Goal: Task Accomplishment & Management: Manage account settings

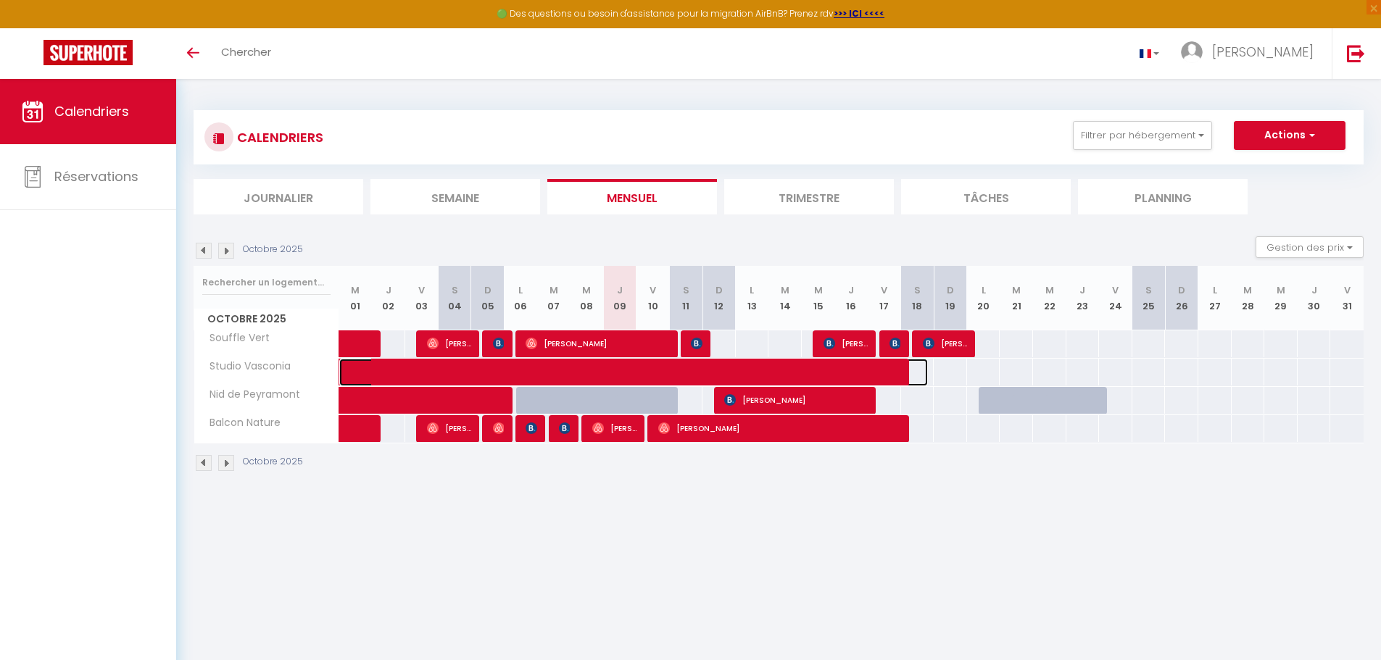
click at [612, 376] on span at bounding box center [644, 373] width 567 height 28
select select "OK"
select select "0"
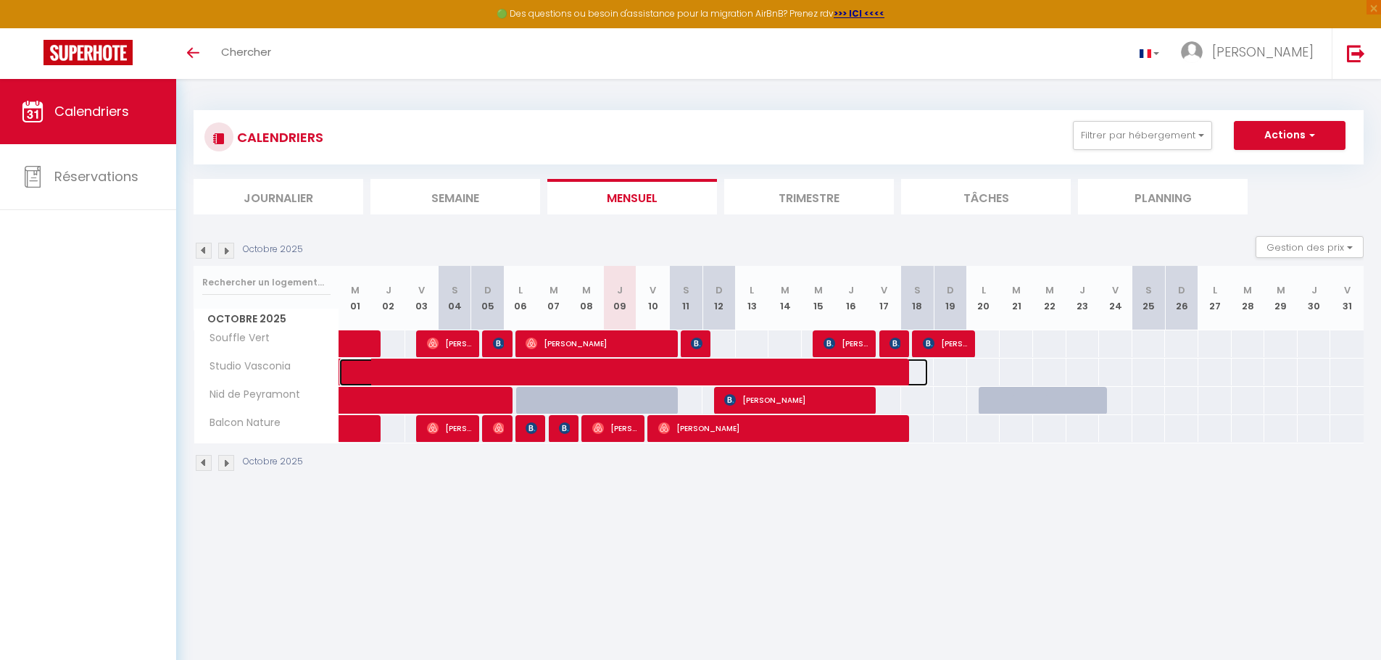
select select "1"
select select
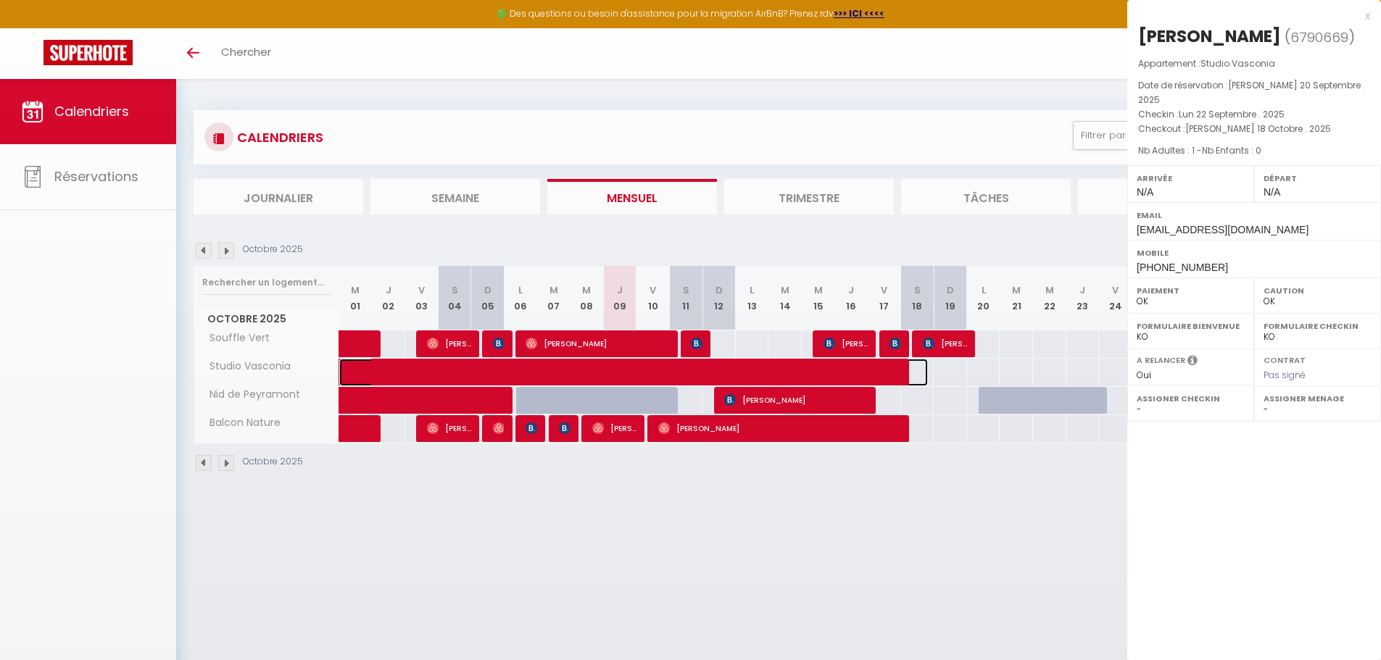
select select "51716"
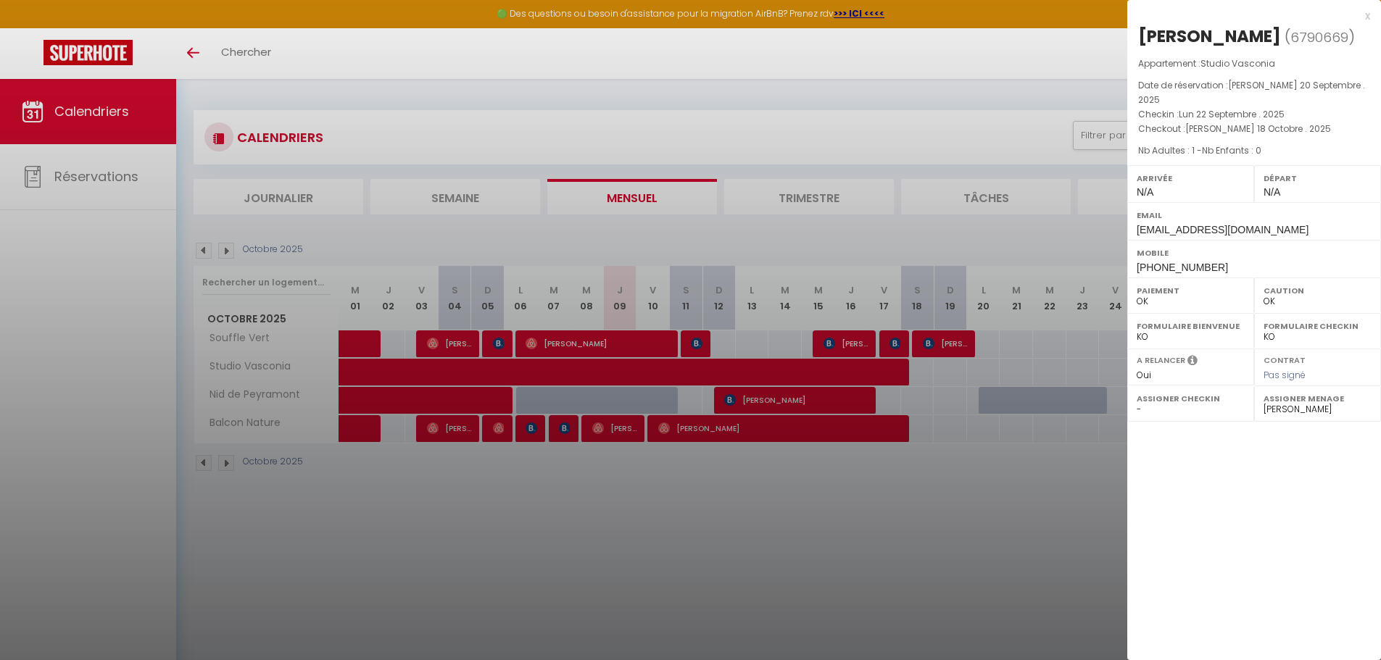
click at [1365, 18] on div "x" at bounding box center [1248, 15] width 243 height 17
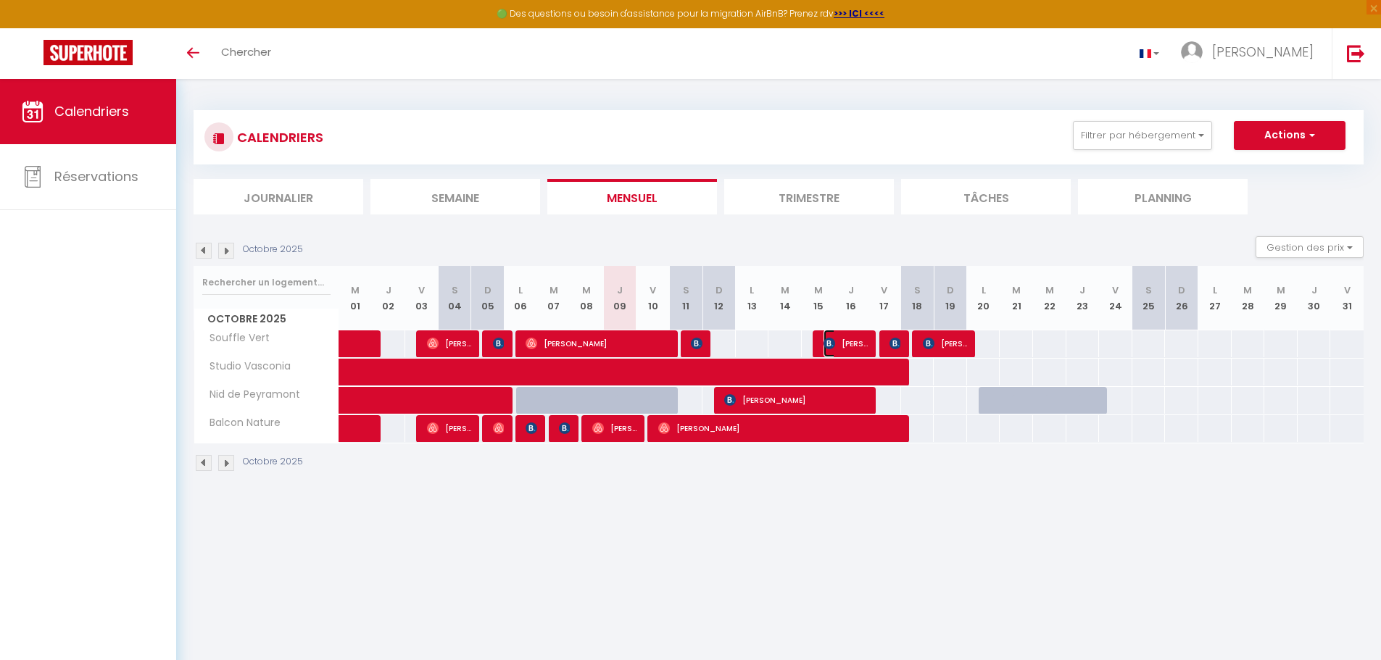
click at [847, 340] on span "[PERSON_NAME]" at bounding box center [846, 344] width 44 height 28
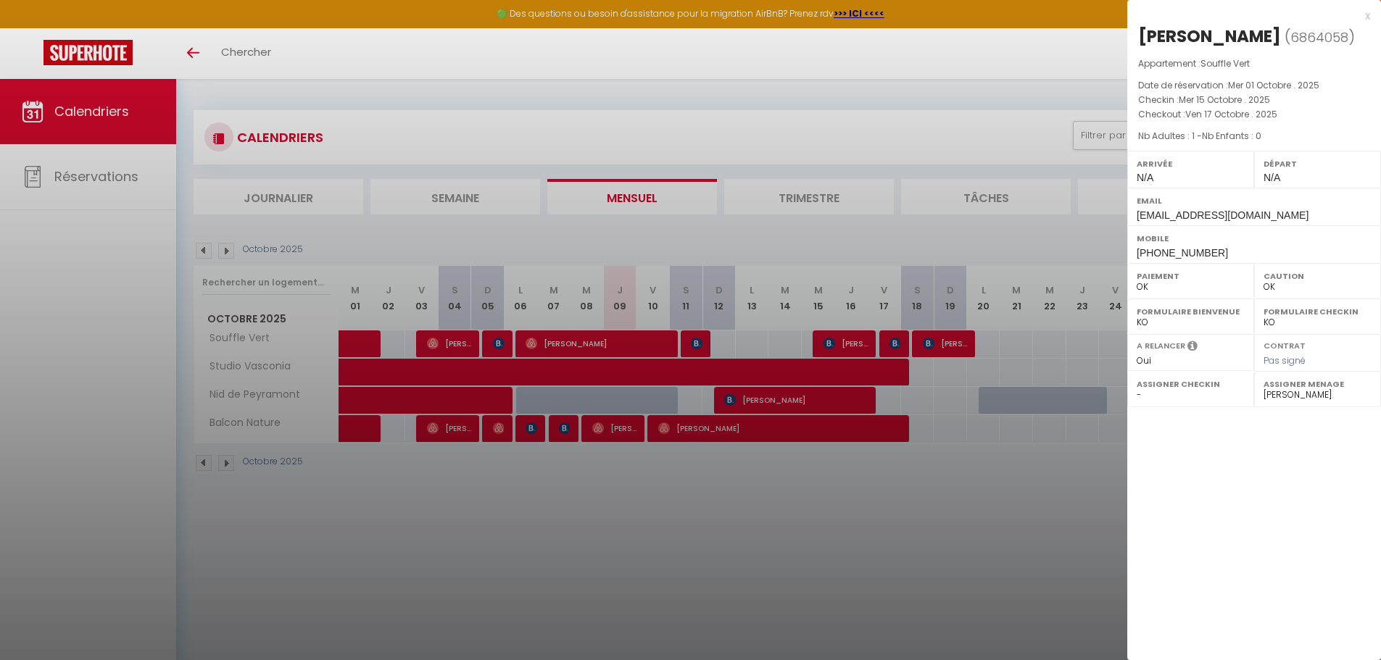
click at [1361, 14] on div "x" at bounding box center [1248, 15] width 243 height 17
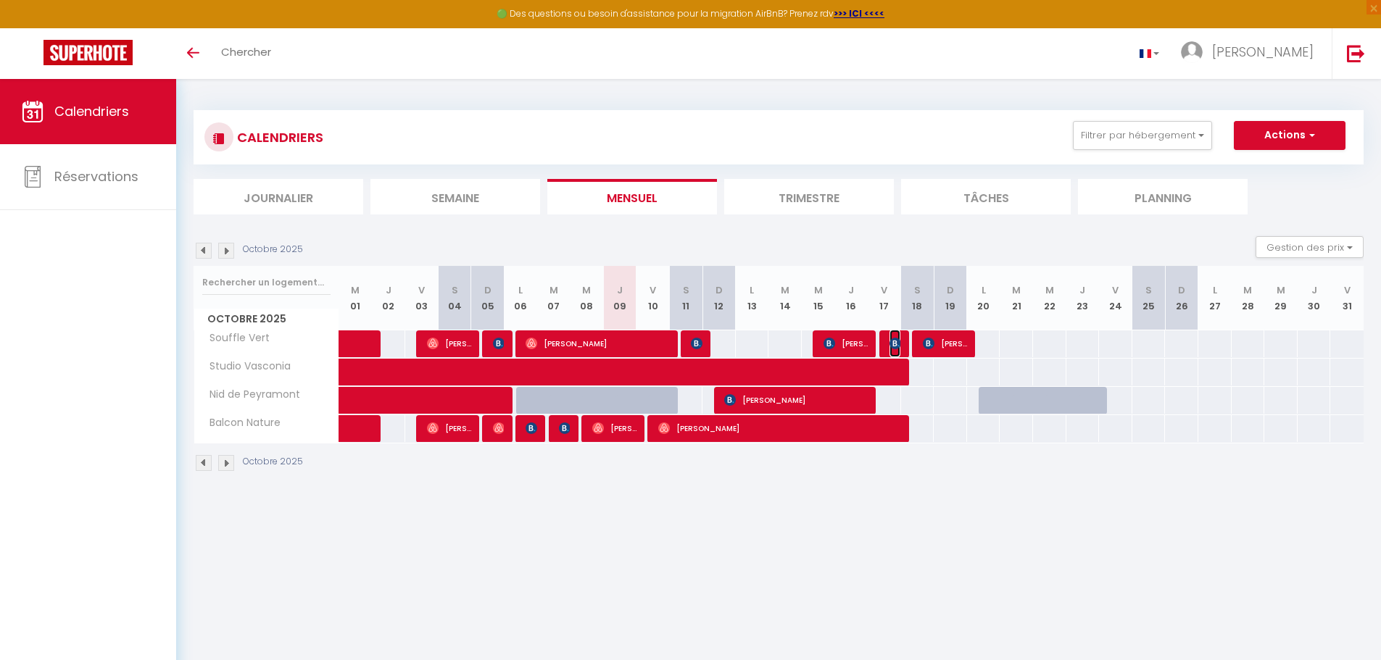
click at [898, 344] on img at bounding box center [896, 344] width 12 height 12
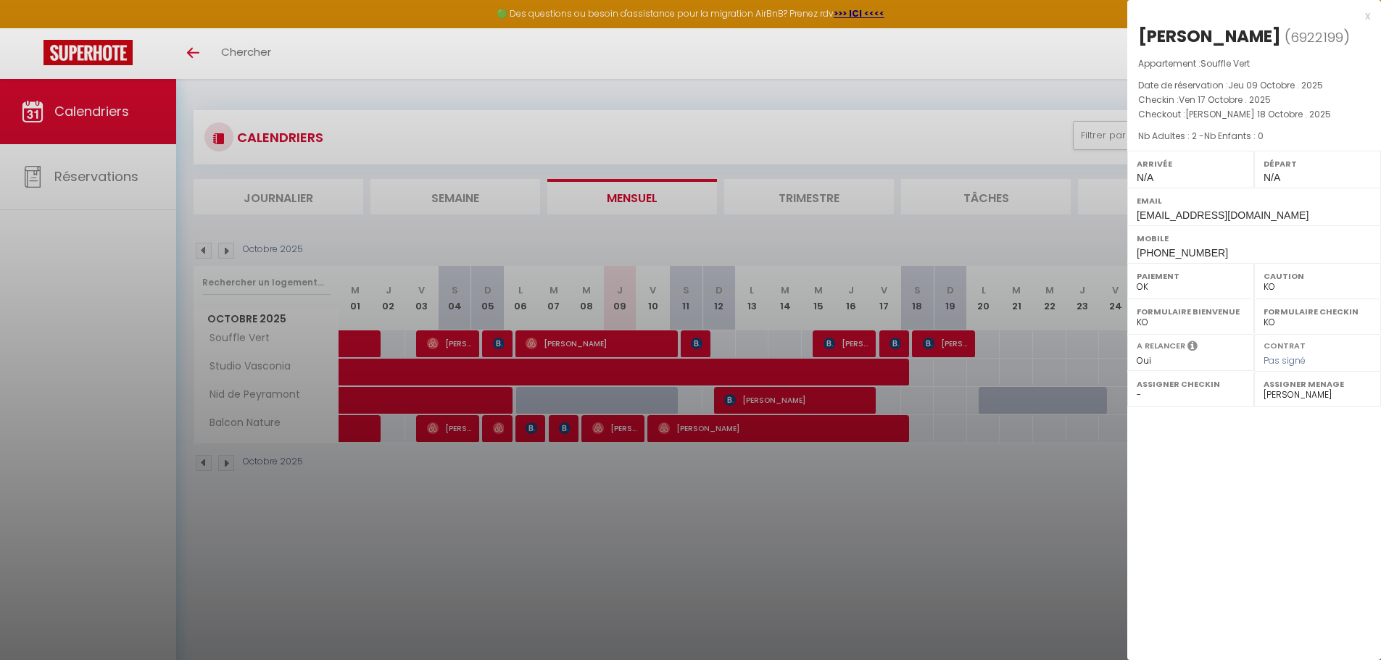
click at [1363, 18] on div "x" at bounding box center [1248, 15] width 243 height 17
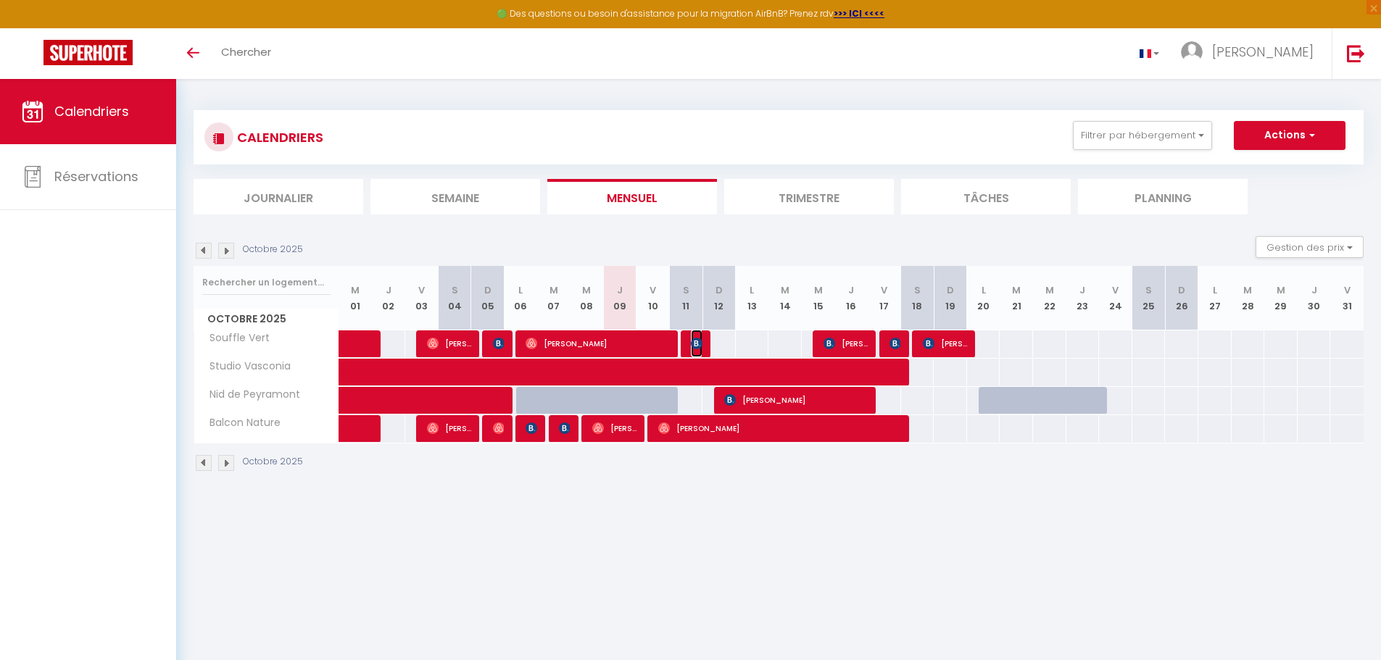
click at [700, 342] on img at bounding box center [697, 344] width 12 height 12
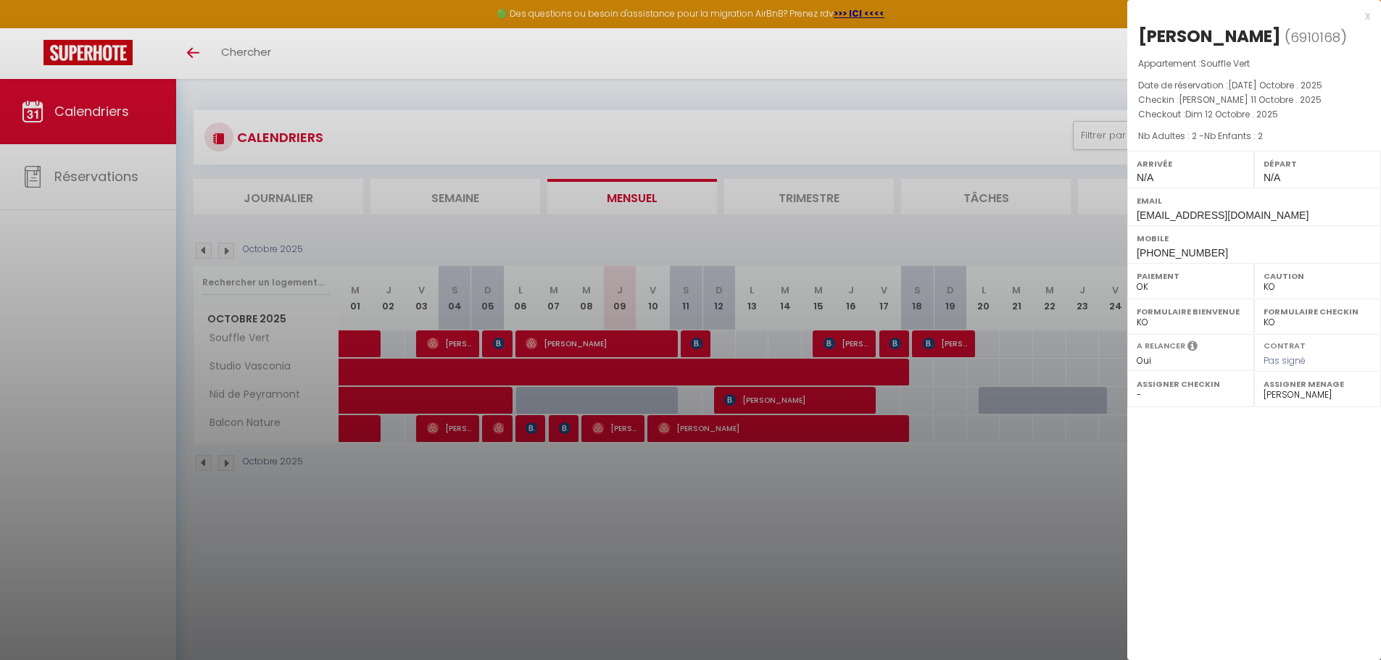
click at [1367, 14] on div "x" at bounding box center [1248, 15] width 243 height 17
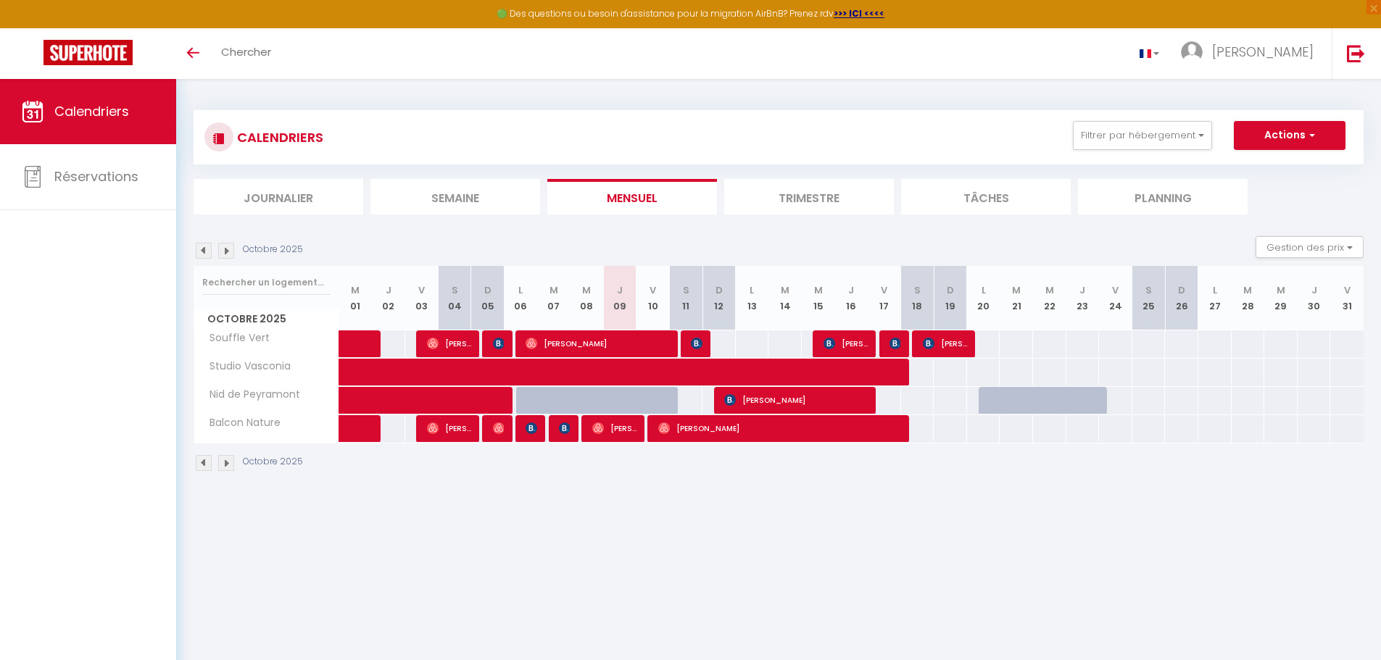
click at [637, 428] on div at bounding box center [628, 429] width 33 height 28
click at [623, 431] on span "[PERSON_NAME]" at bounding box center [614, 429] width 44 height 28
select select "OK"
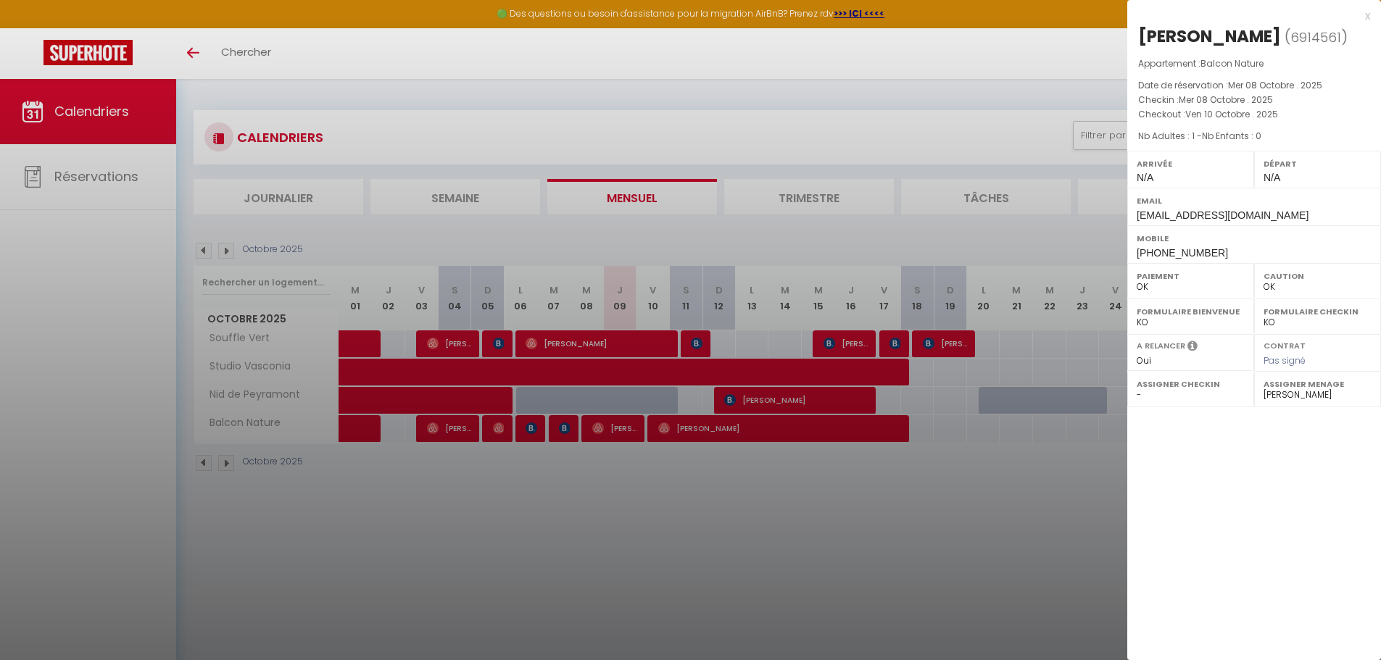
click at [1364, 17] on div "x" at bounding box center [1248, 15] width 243 height 17
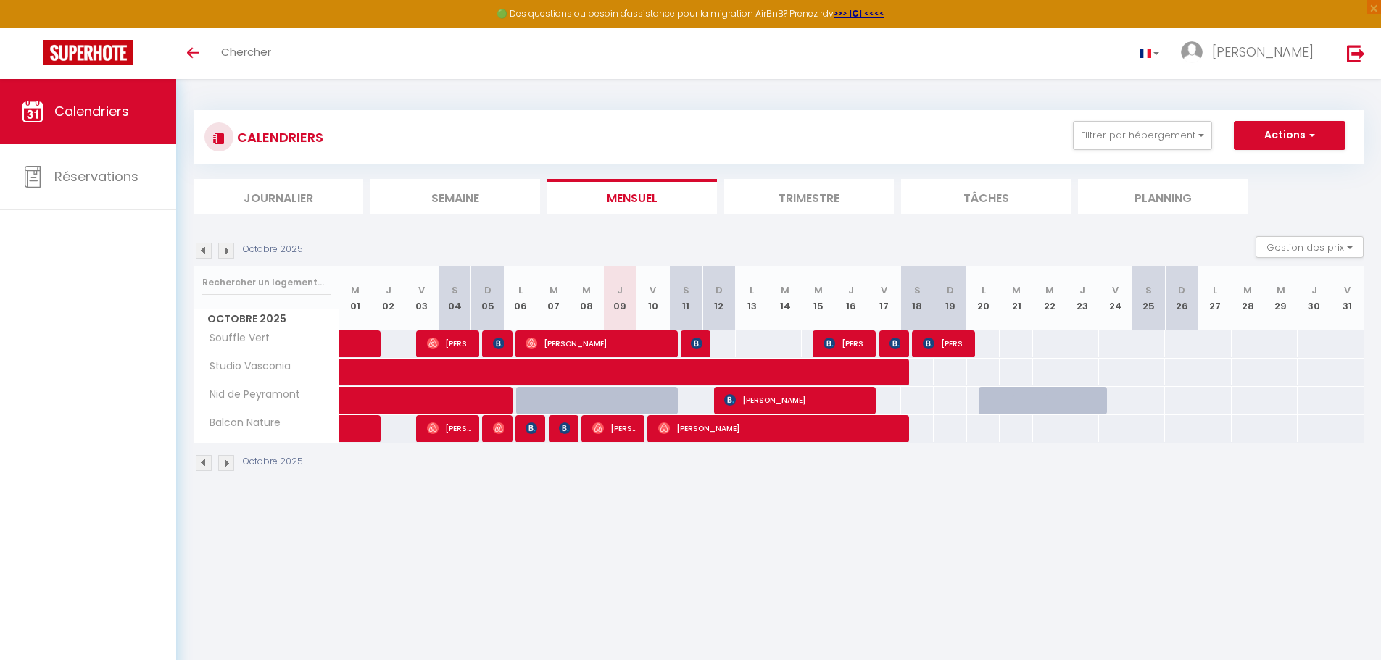
click at [523, 422] on div at bounding box center [531, 429] width 33 height 28
click at [528, 429] on img at bounding box center [532, 429] width 12 height 12
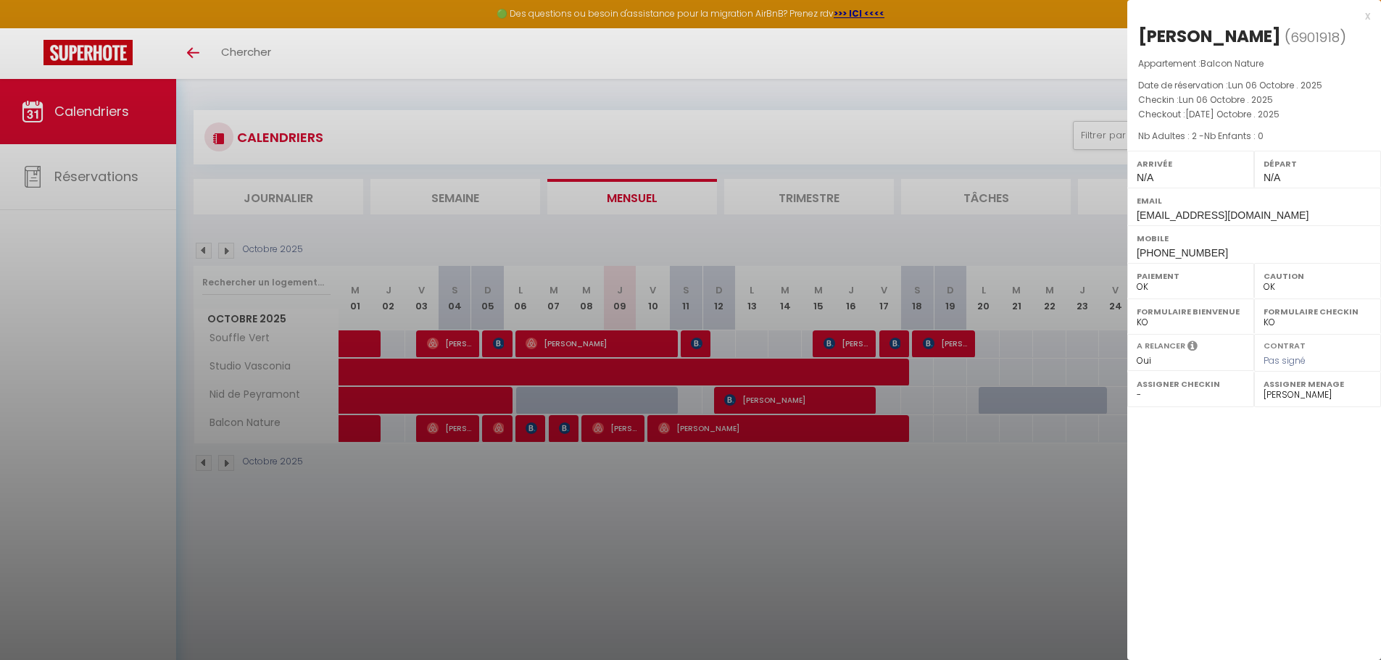
click at [1364, 16] on div "x" at bounding box center [1248, 15] width 243 height 17
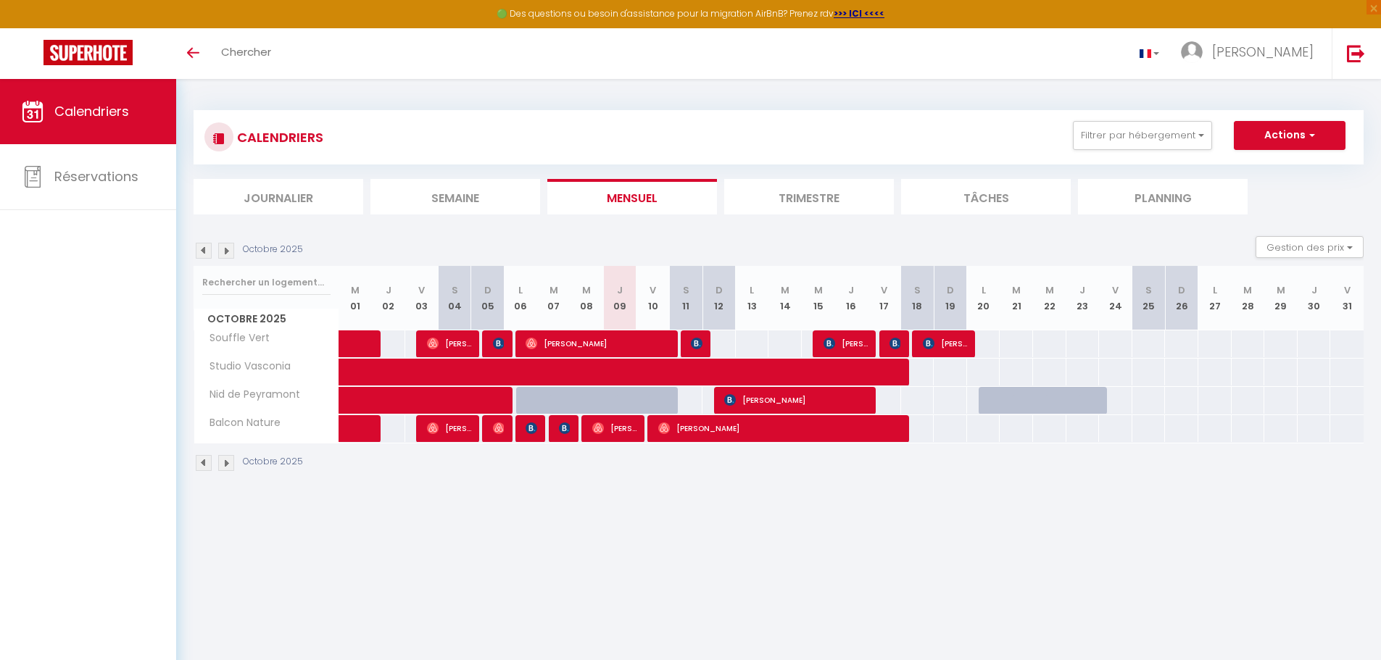
click at [506, 435] on div at bounding box center [495, 429] width 33 height 28
click at [502, 426] on img at bounding box center [499, 429] width 12 height 12
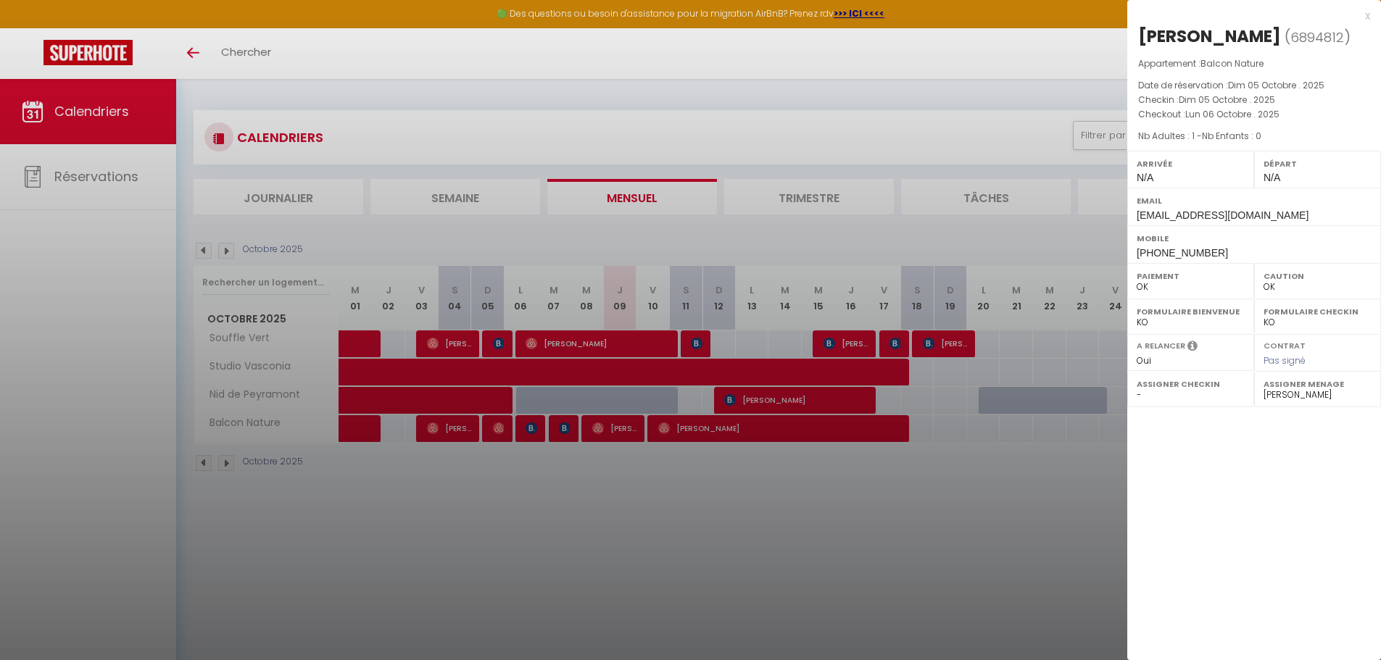
click at [1365, 15] on div "x" at bounding box center [1248, 15] width 243 height 17
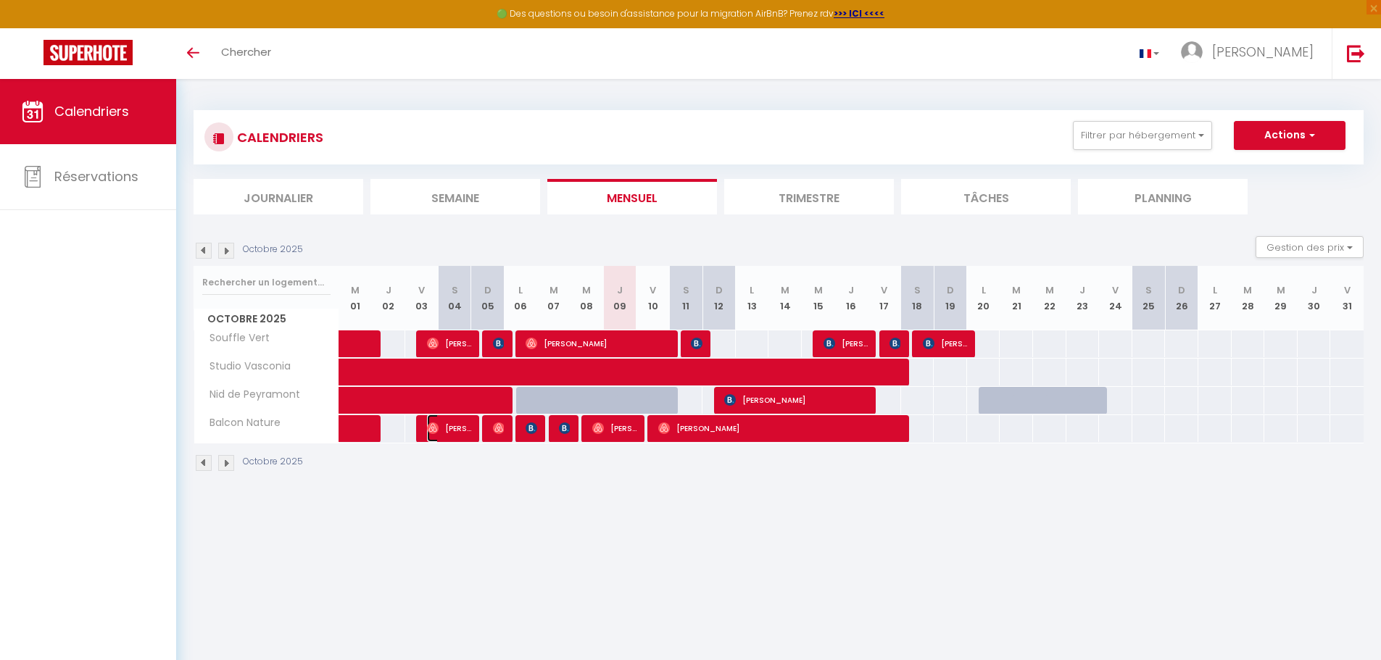
click at [453, 431] on span "[PERSON_NAME]" at bounding box center [449, 429] width 44 height 28
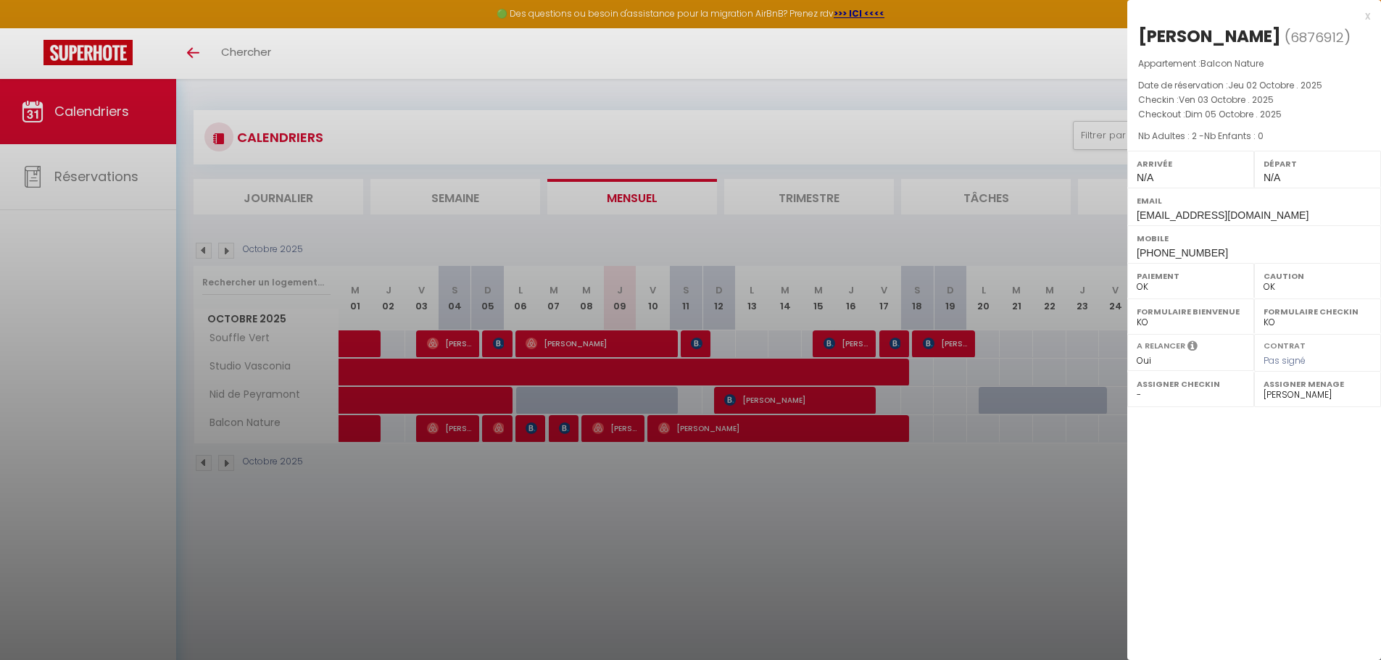
click at [1363, 14] on div "x" at bounding box center [1248, 15] width 243 height 17
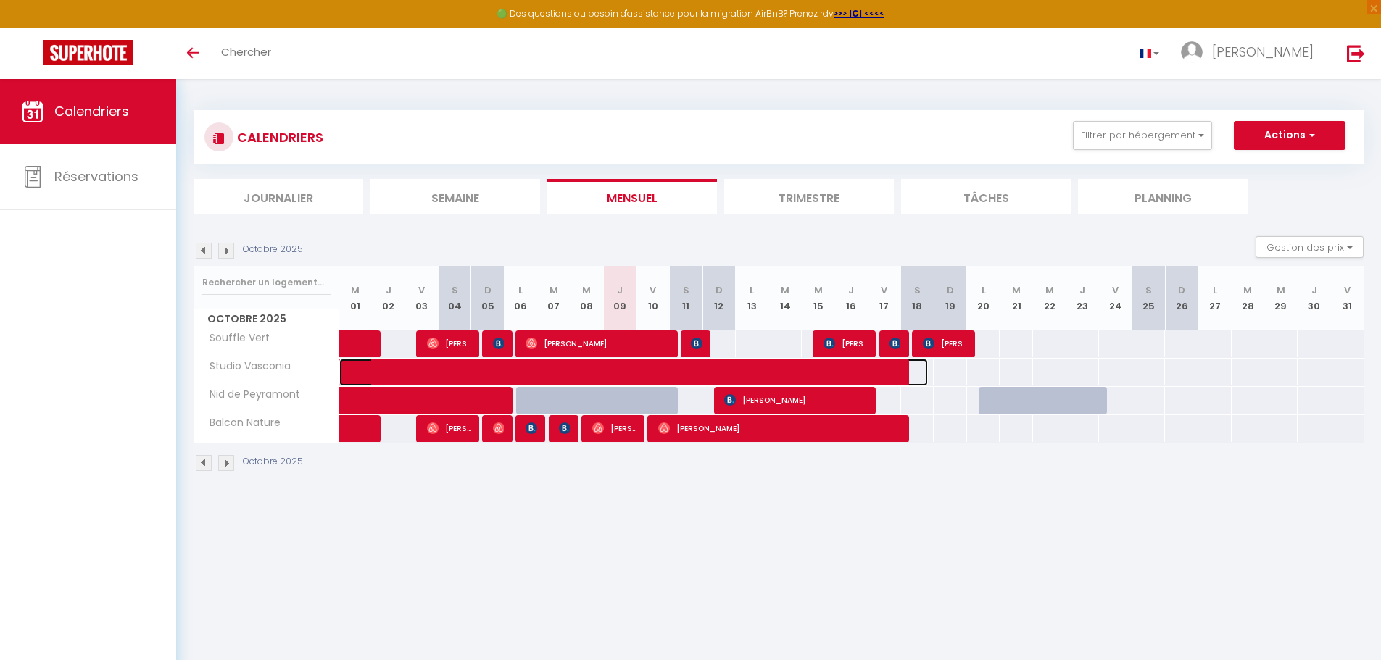
click at [546, 367] on span at bounding box center [644, 373] width 567 height 28
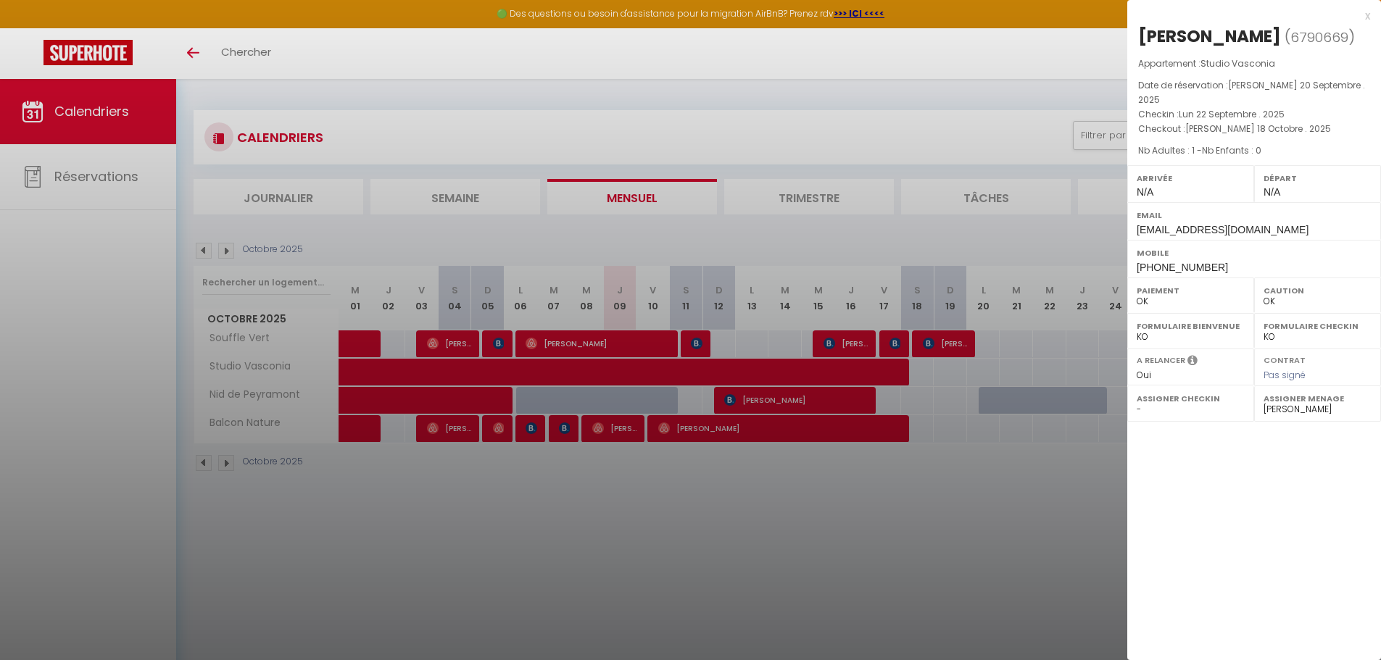
click at [1361, 14] on div "x" at bounding box center [1248, 15] width 243 height 17
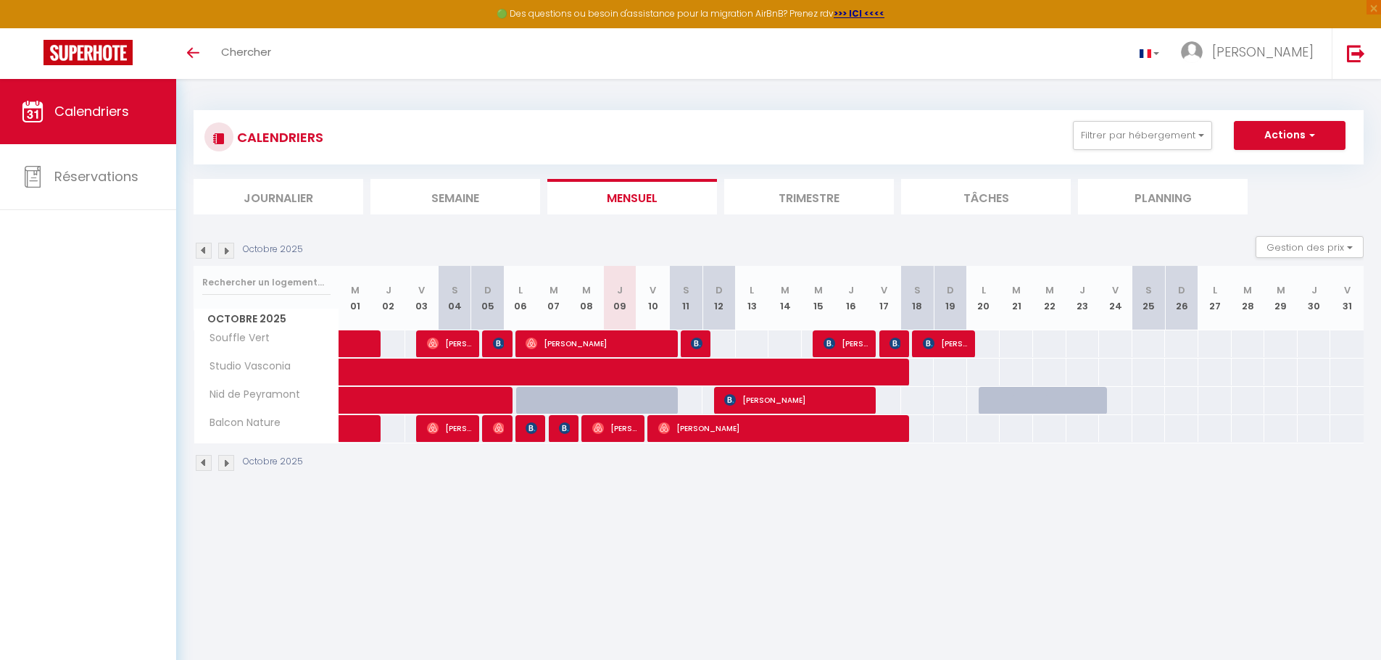
click at [1016, 404] on div at bounding box center [1028, 409] width 33 height 28
click at [604, 403] on div at bounding box center [619, 401] width 33 height 28
click at [617, 400] on div at bounding box center [631, 409] width 33 height 28
click at [1203, 136] on button "Filtrer par hébergement" at bounding box center [1142, 135] width 139 height 29
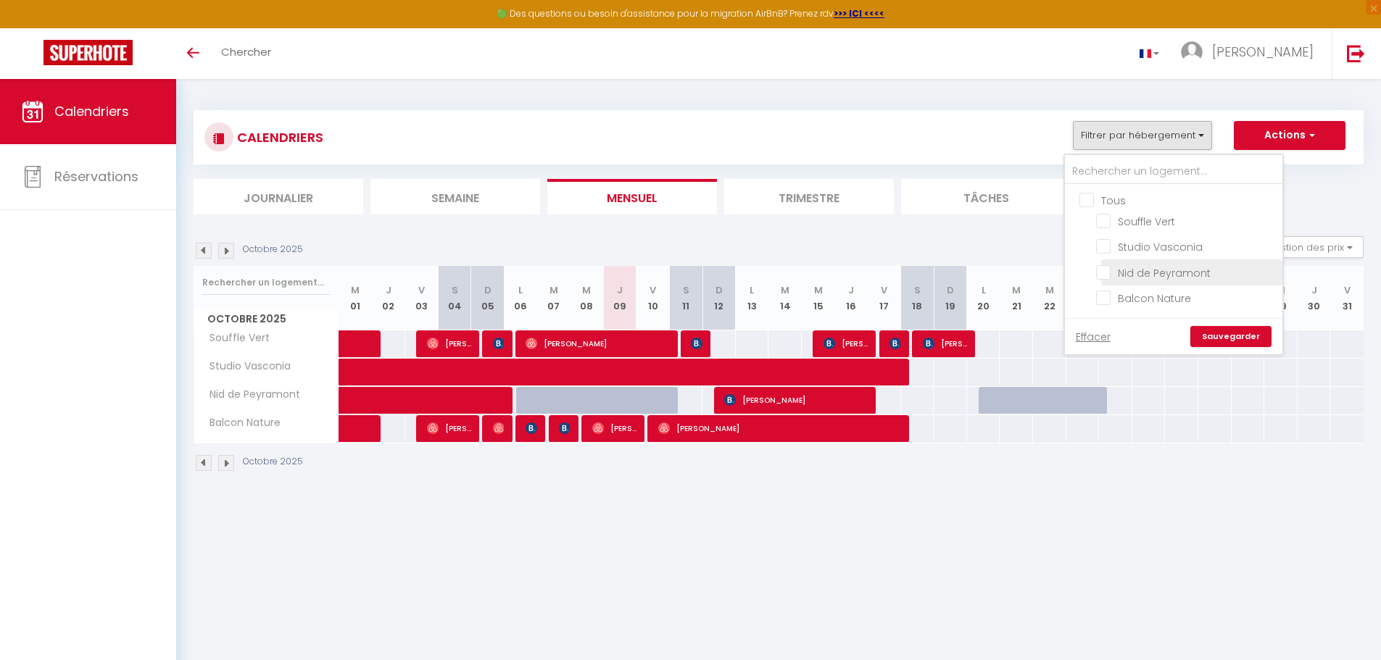
click at [1121, 274] on input "Nid de Peyramont" at bounding box center [1186, 271] width 181 height 14
checkbox input "true"
checkbox input "false"
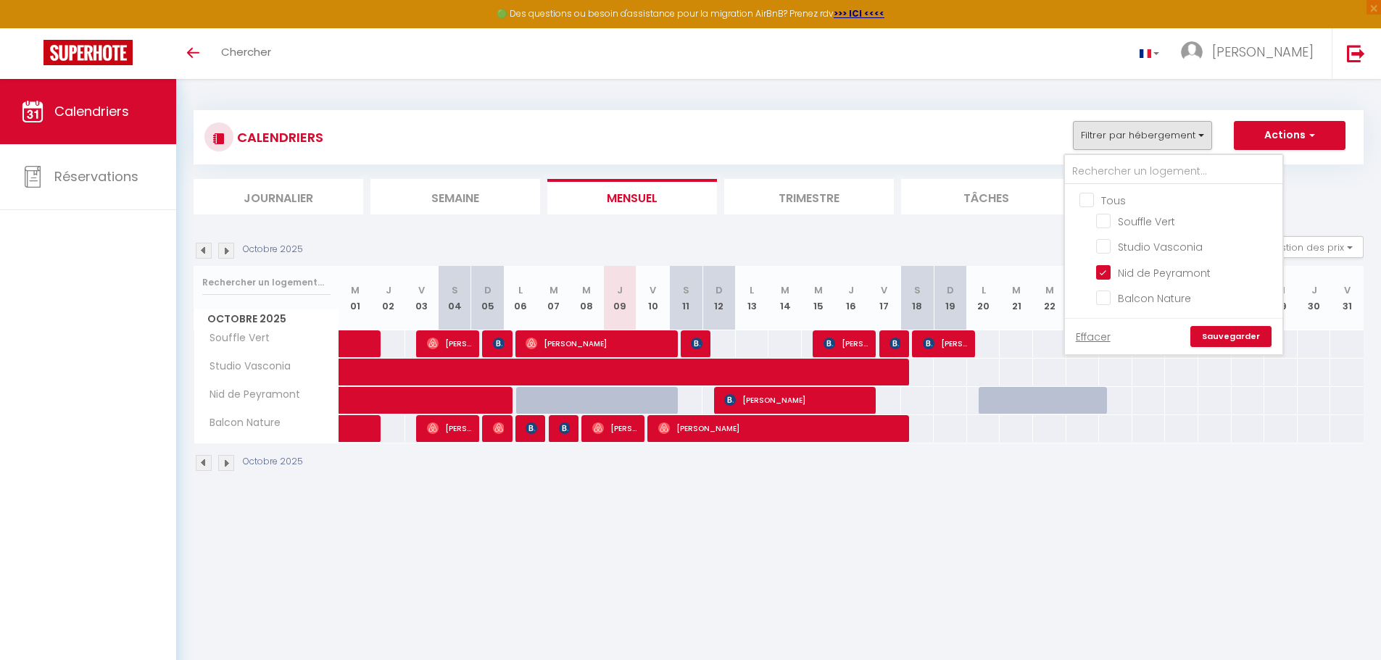
click at [1245, 331] on link "Sauvegarder" at bounding box center [1230, 337] width 81 height 22
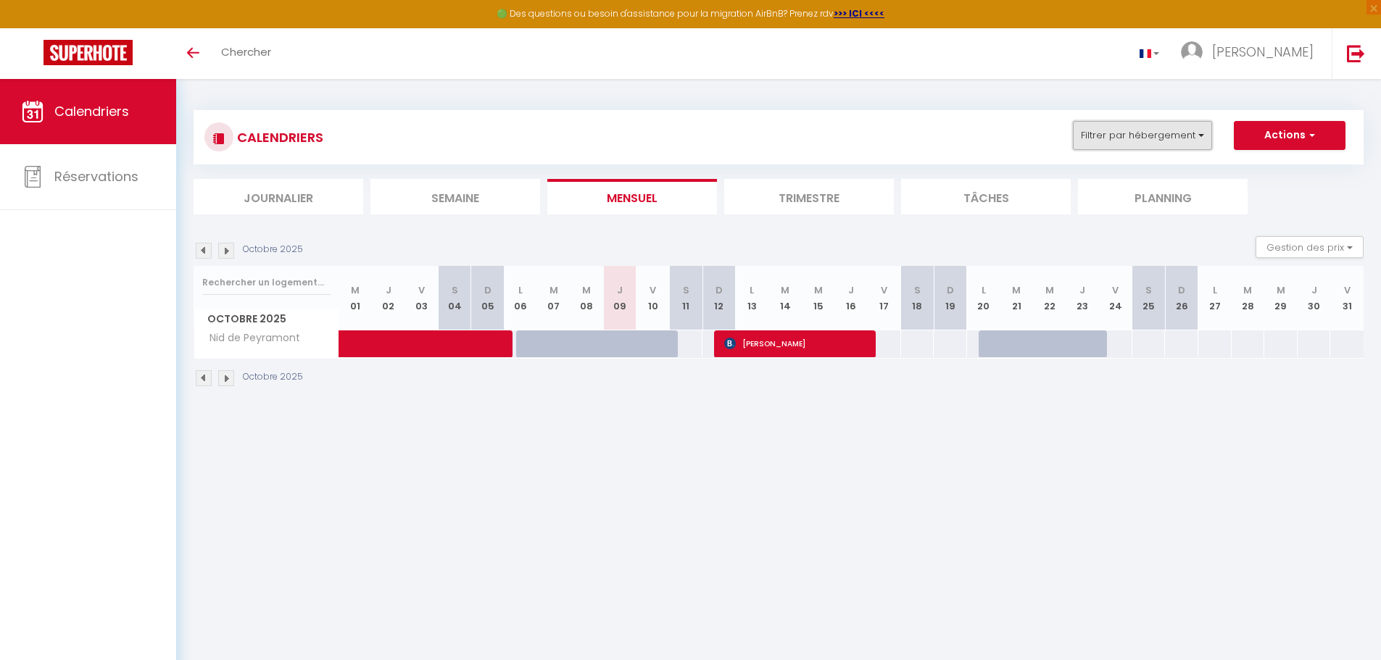
click at [1174, 131] on button "Filtrer par hébergement" at bounding box center [1142, 135] width 139 height 29
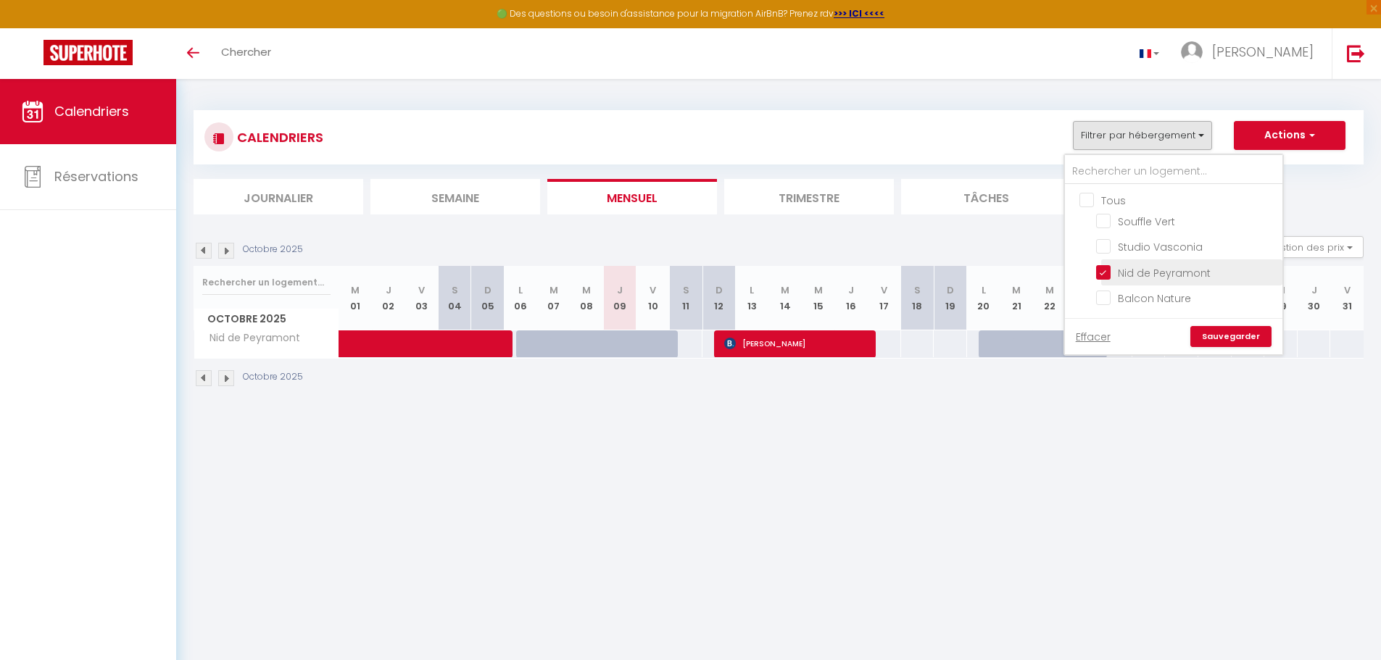
click at [1110, 271] on input "Nid de Peyramont" at bounding box center [1186, 271] width 181 height 14
checkbox input "false"
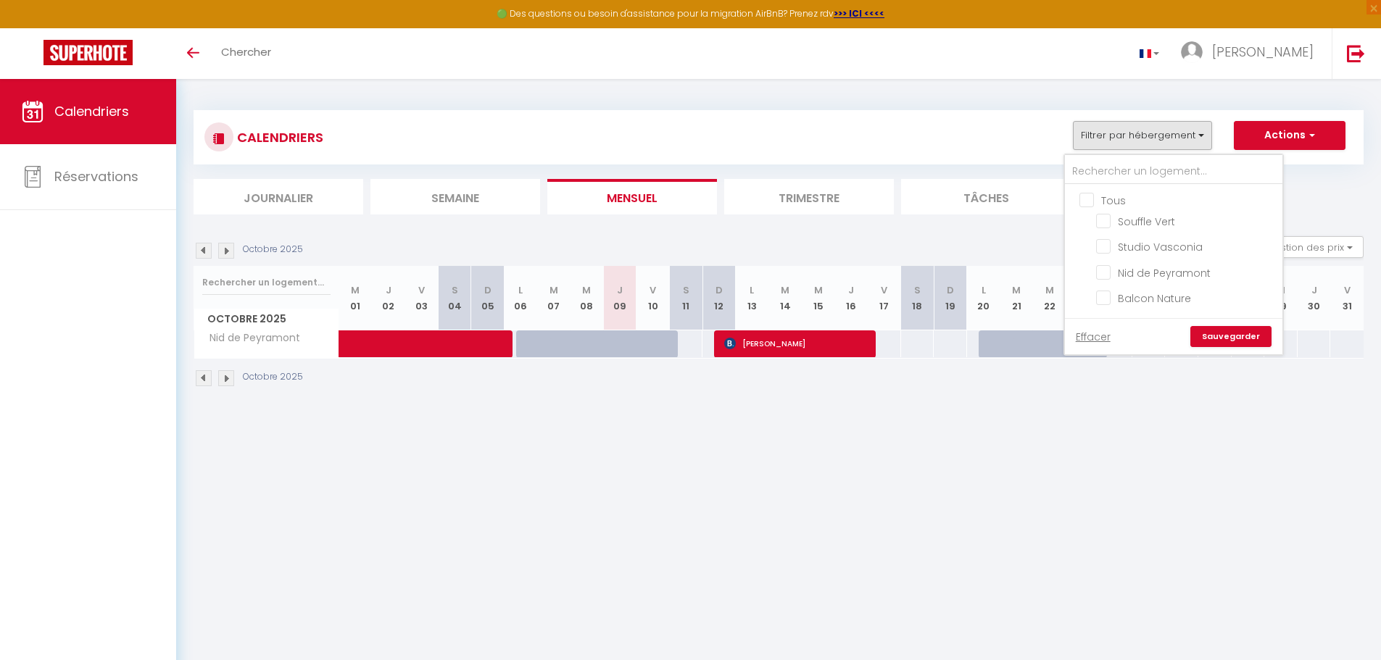
click at [1243, 339] on link "Sauvegarder" at bounding box center [1230, 337] width 81 height 22
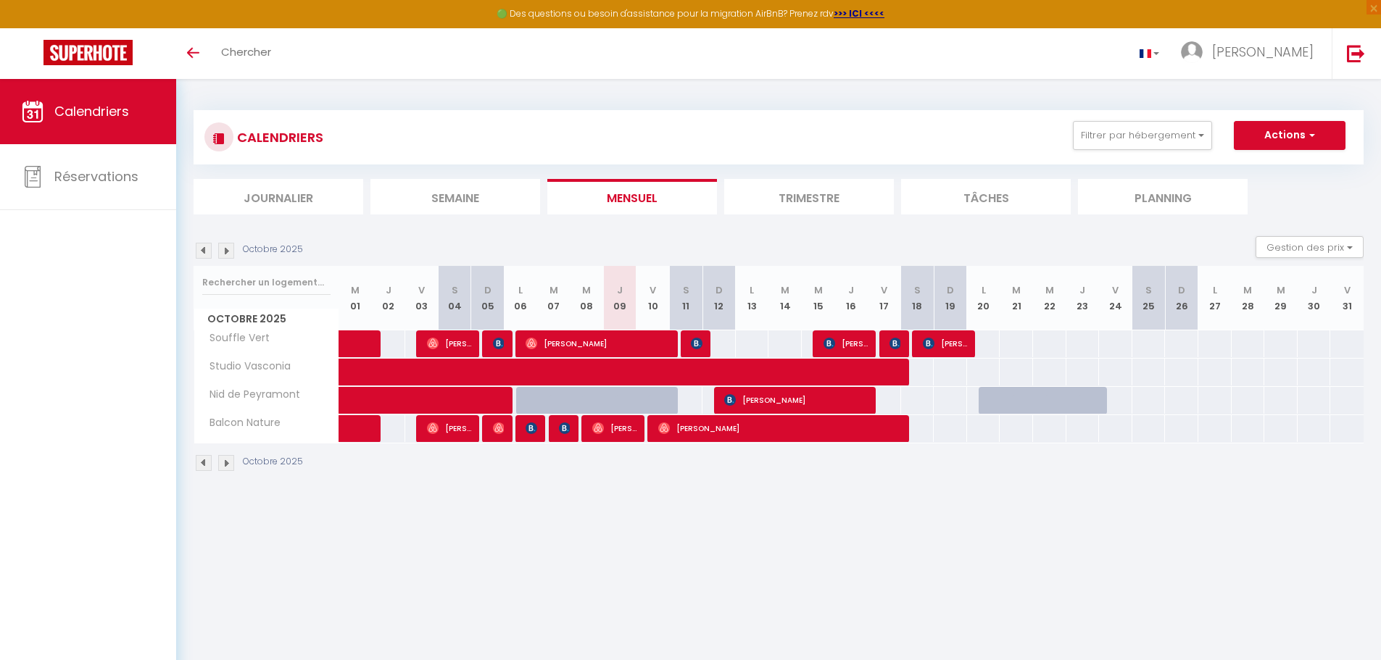
click at [611, 397] on div at bounding box center [619, 401] width 33 height 28
click at [246, 397] on span "Nid de Peyramont" at bounding box center [249, 395] width 107 height 16
click at [265, 202] on li "Journalier" at bounding box center [279, 197] width 170 height 36
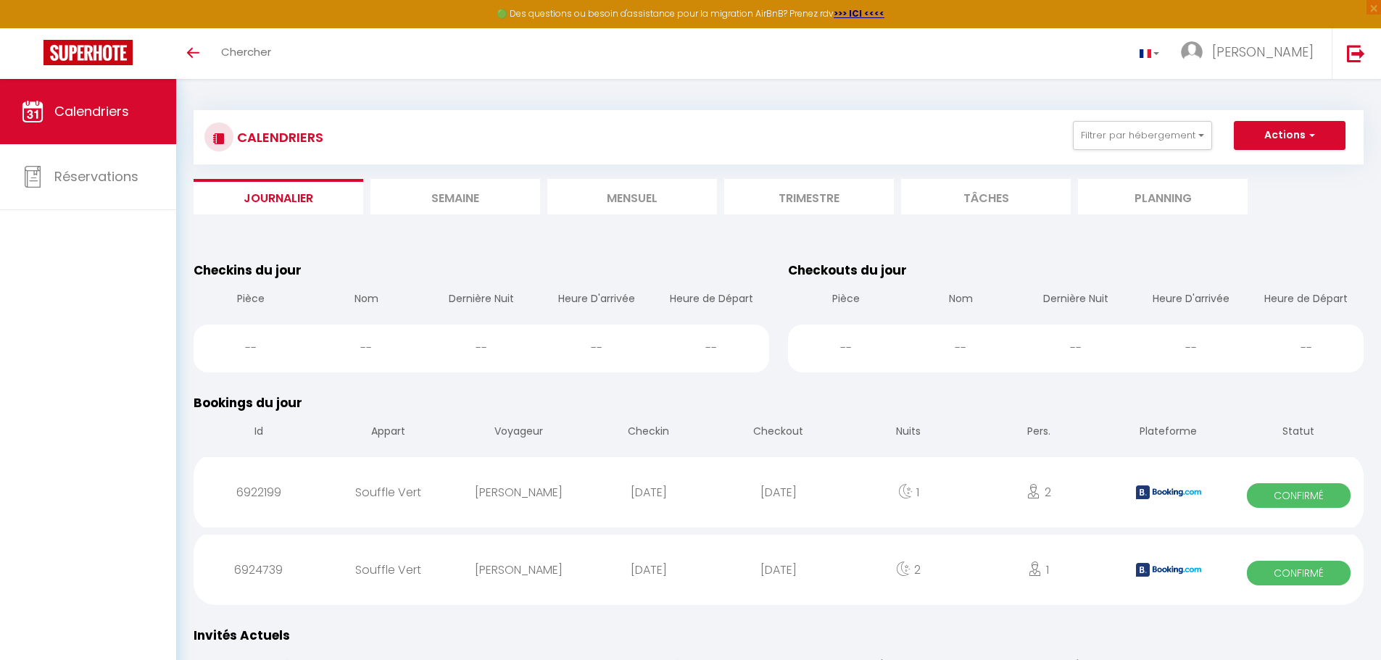
click at [442, 195] on li "Semaine" at bounding box center [455, 197] width 170 height 36
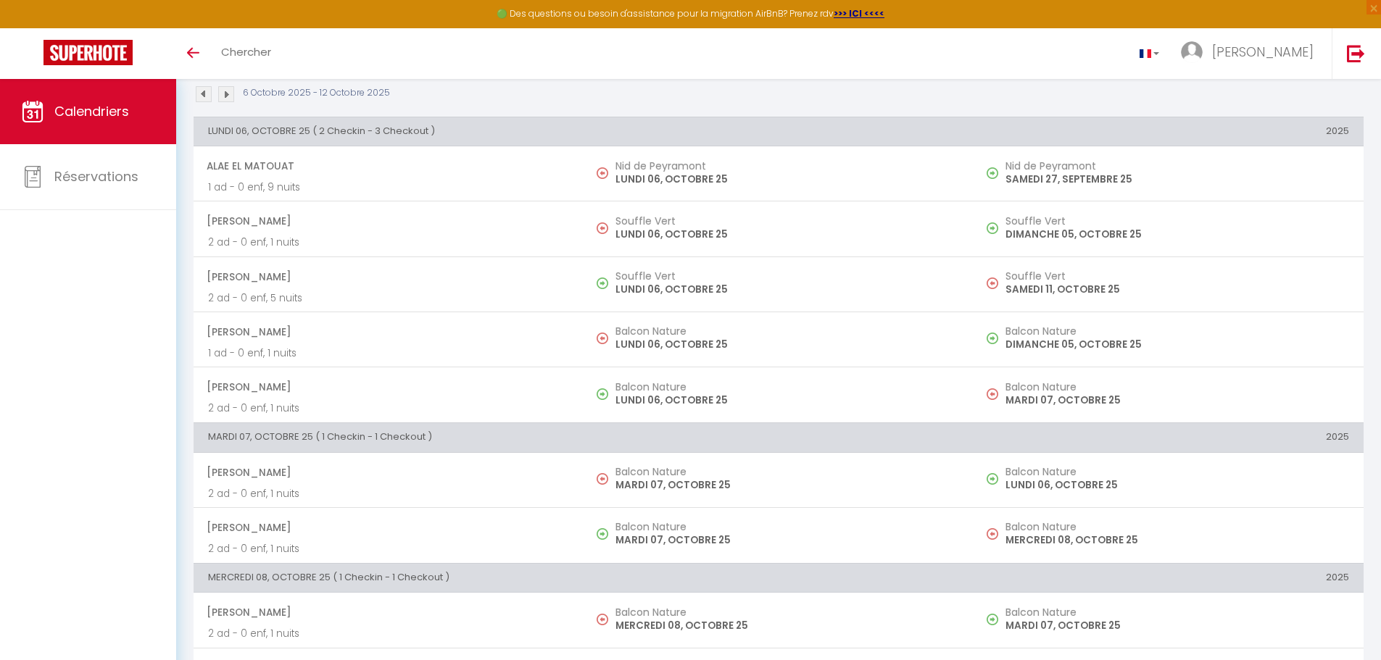
scroll to position [72, 0]
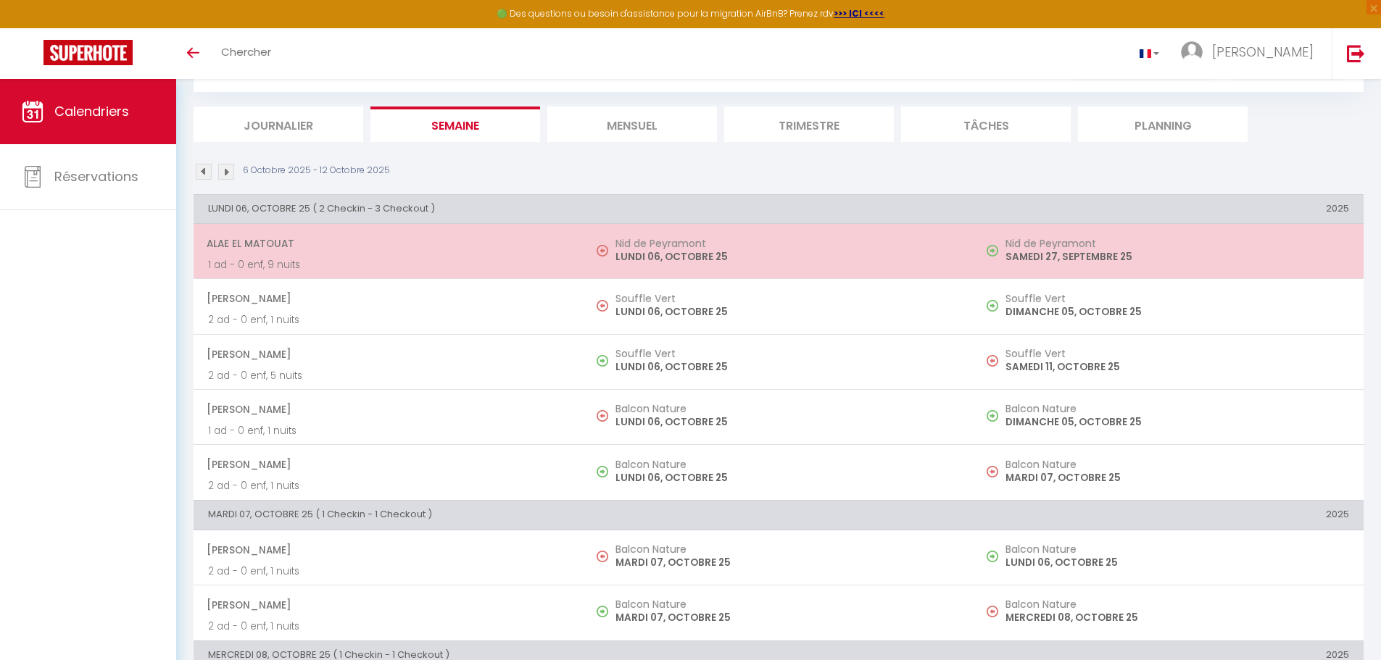
click at [850, 246] on h5 "Nid de Peyramont" at bounding box center [787, 244] width 344 height 12
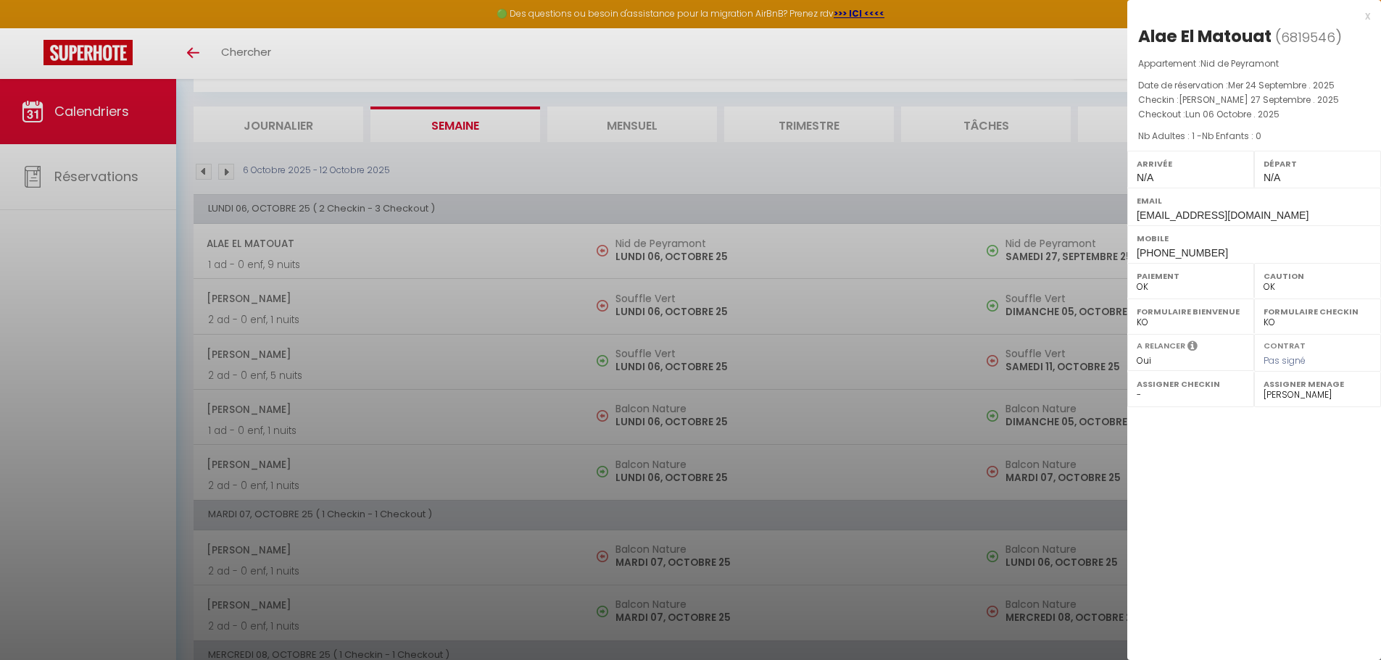
click at [1362, 14] on div "x" at bounding box center [1248, 15] width 243 height 17
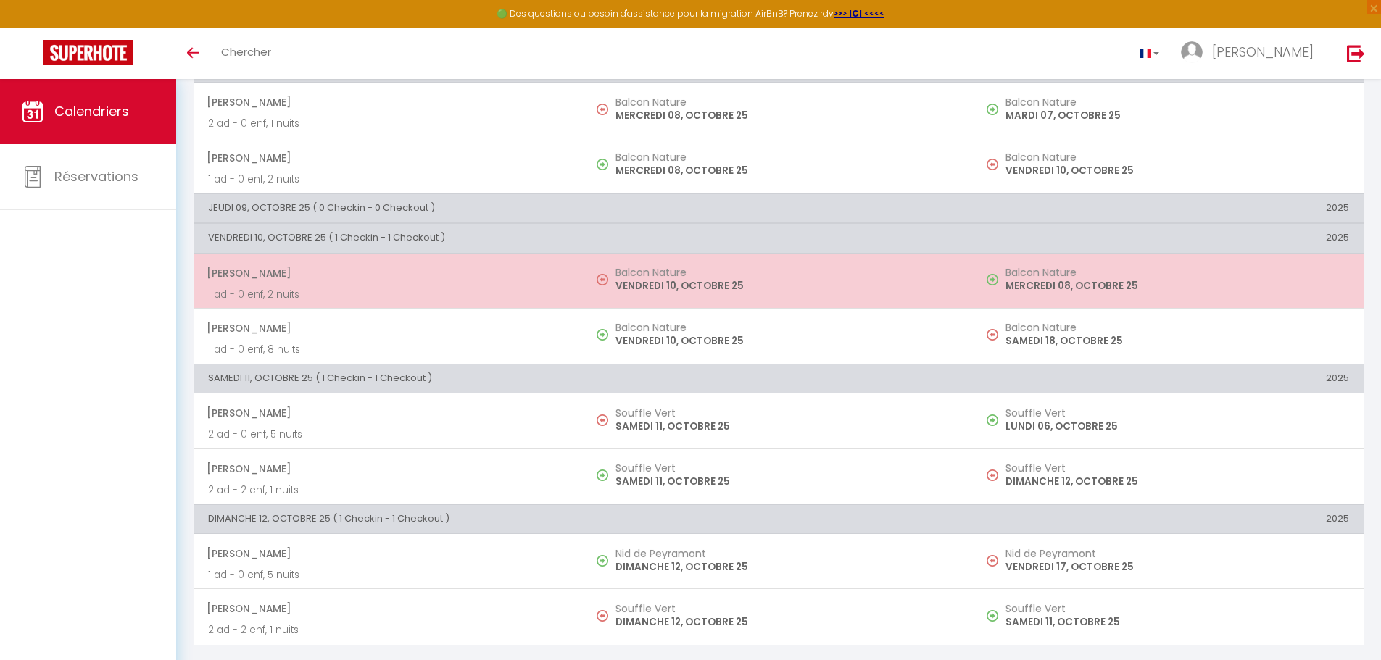
scroll to position [663, 0]
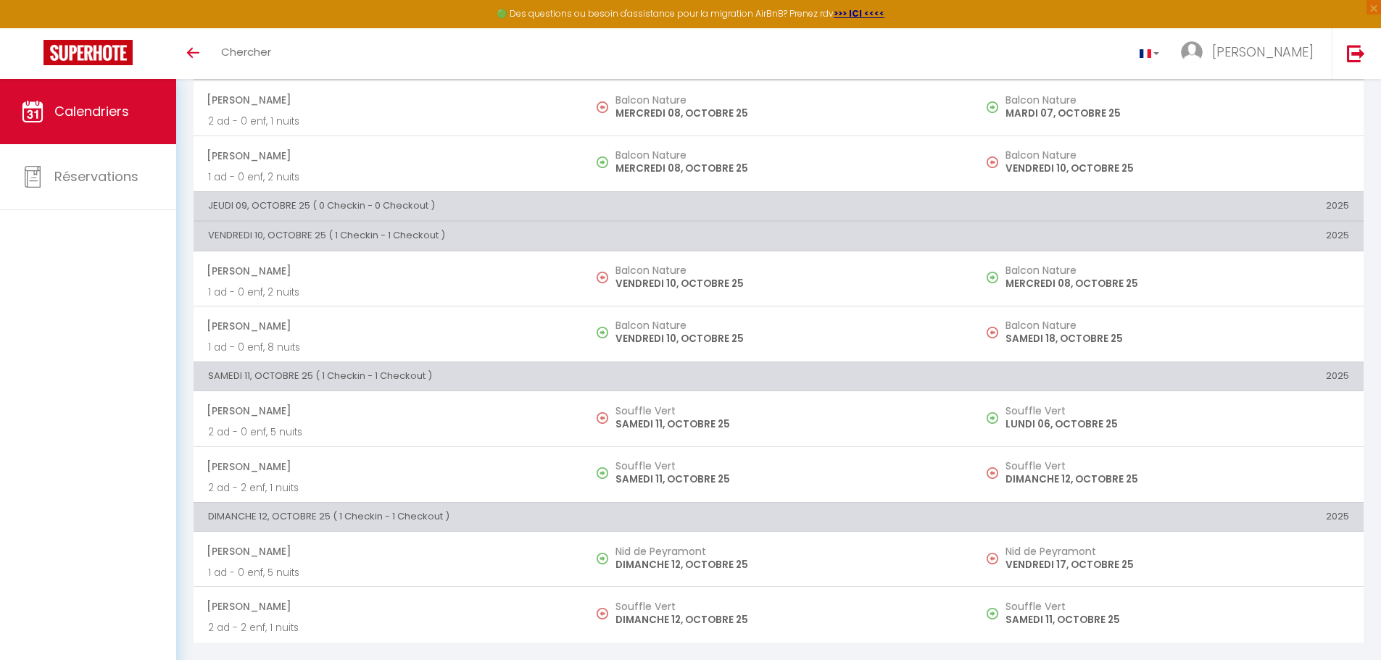
drag, startPoint x: 217, startPoint y: 323, endPoint x: 323, endPoint y: 339, distance: 107.0
click at [323, 339] on td "[PERSON_NAME] 1 ad - 0 enf, 8 nuits" at bounding box center [389, 333] width 390 height 55
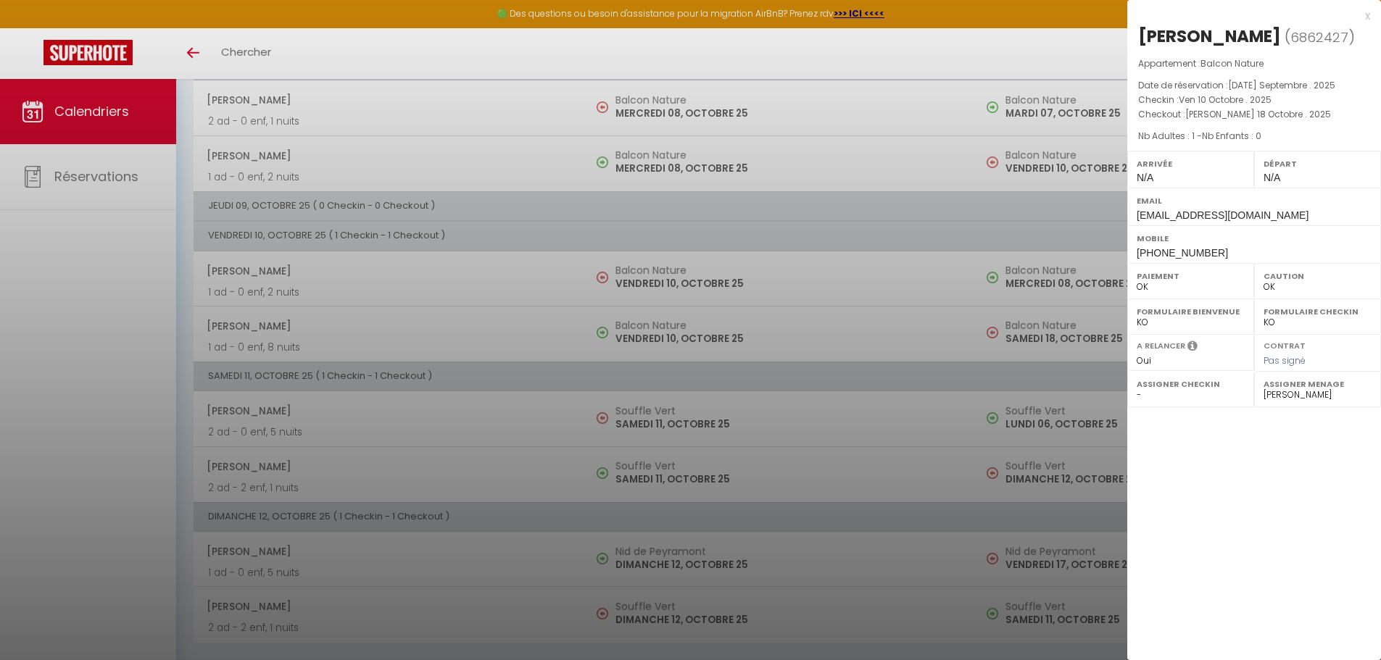
click at [572, 339] on div at bounding box center [690, 330] width 1381 height 660
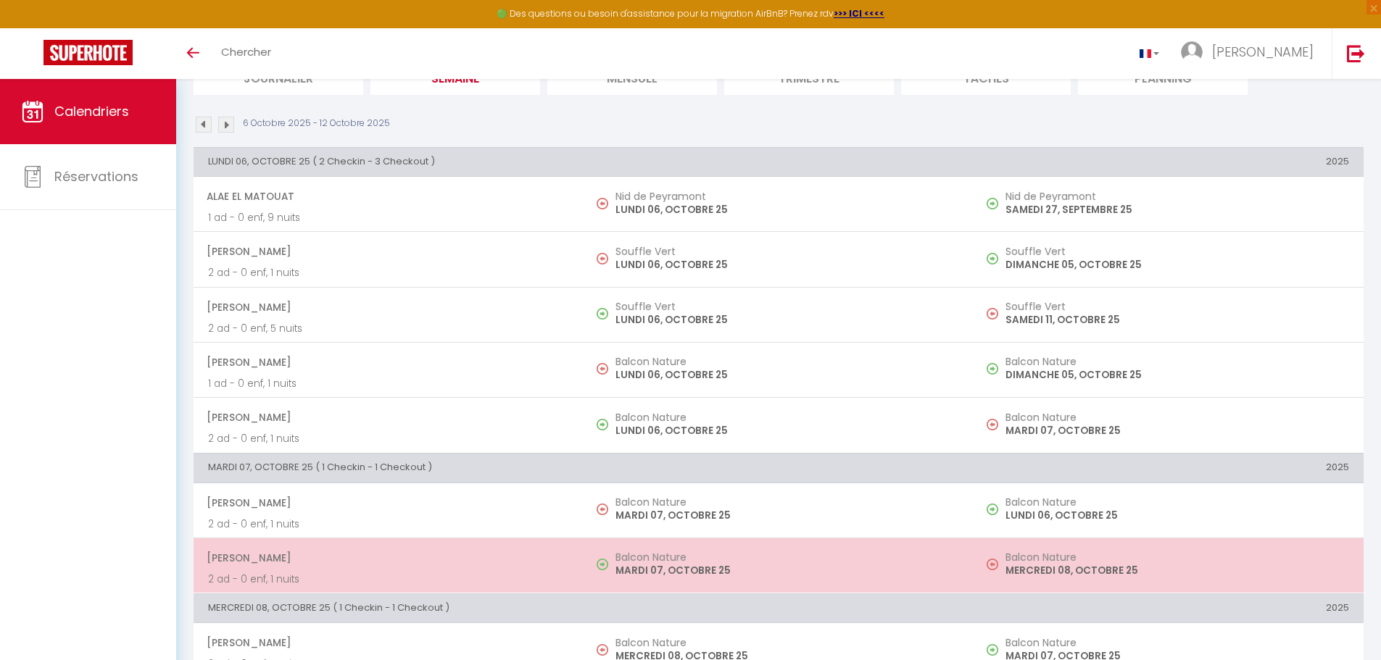
scroll to position [83, 0]
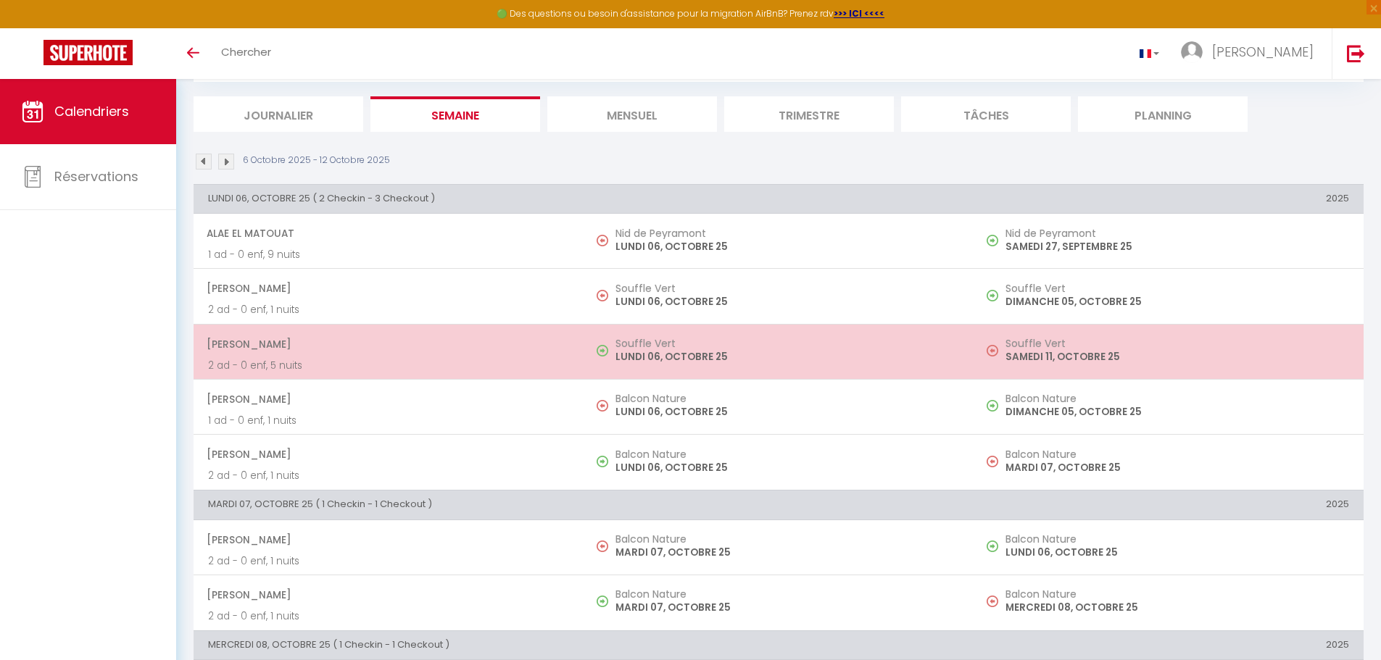
click at [486, 356] on span "[PERSON_NAME]" at bounding box center [388, 345] width 362 height 28
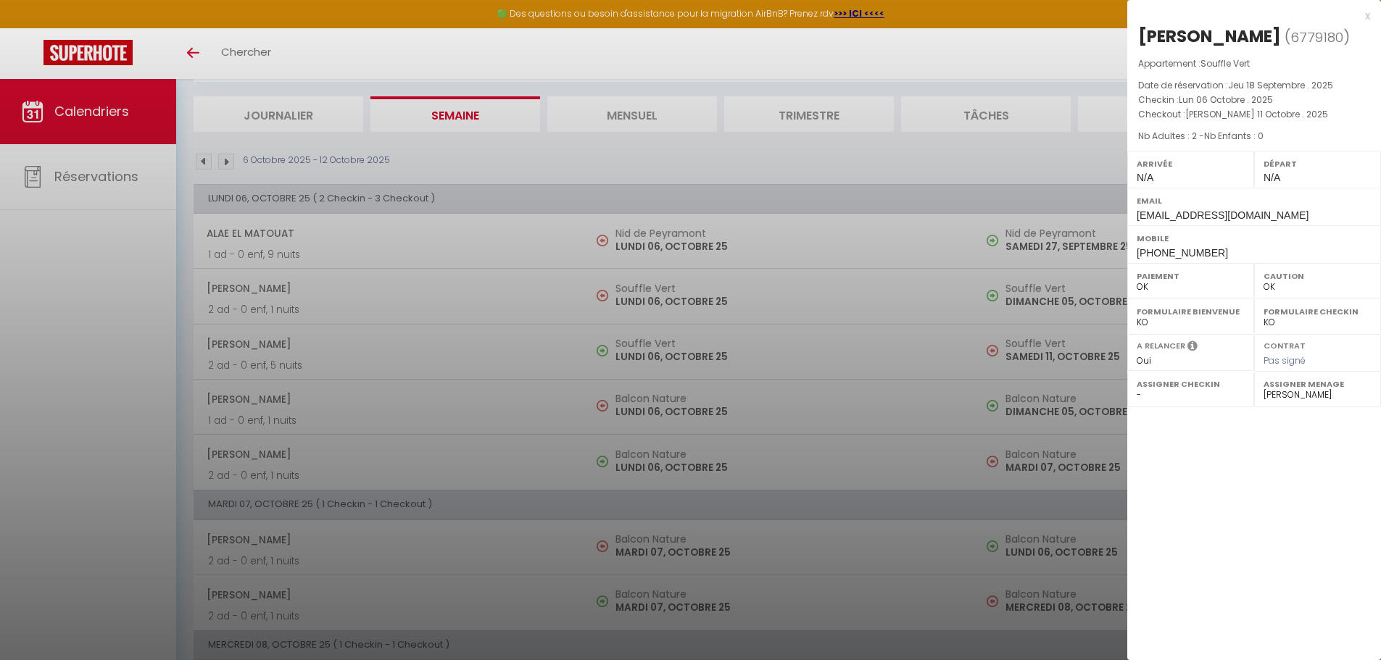
click at [813, 352] on div at bounding box center [690, 330] width 1381 height 660
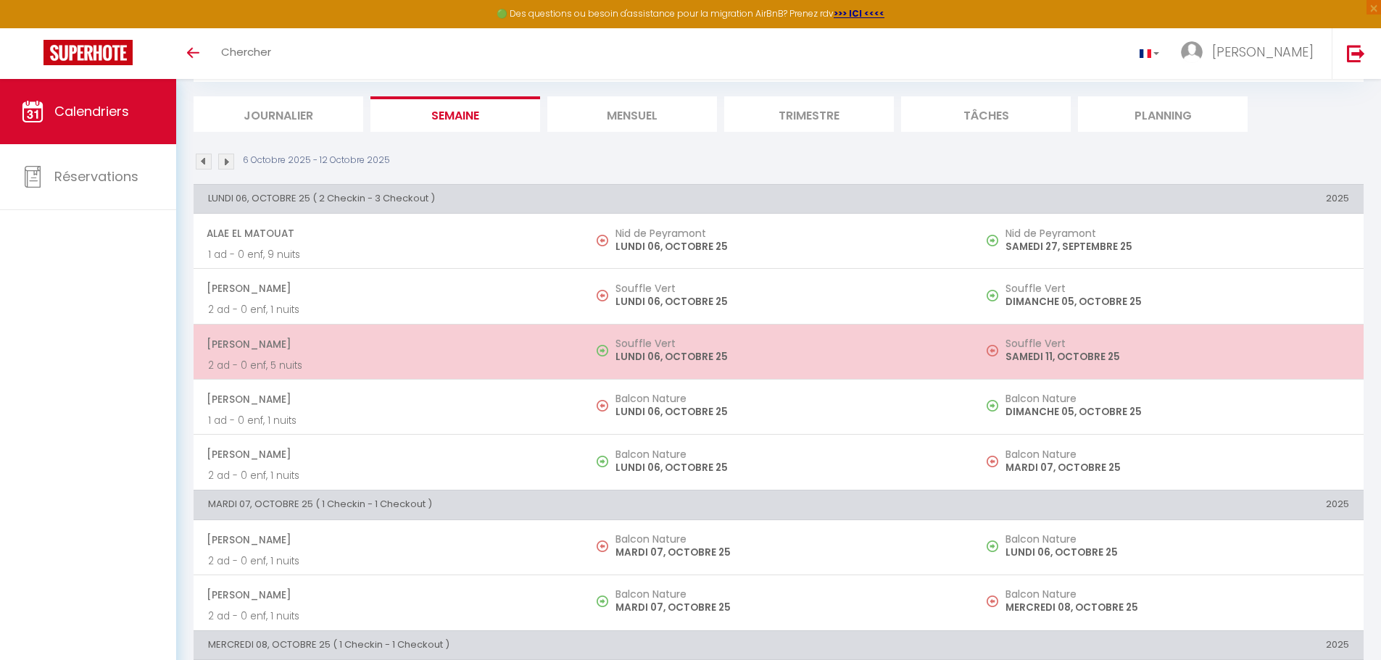
scroll to position [10, 0]
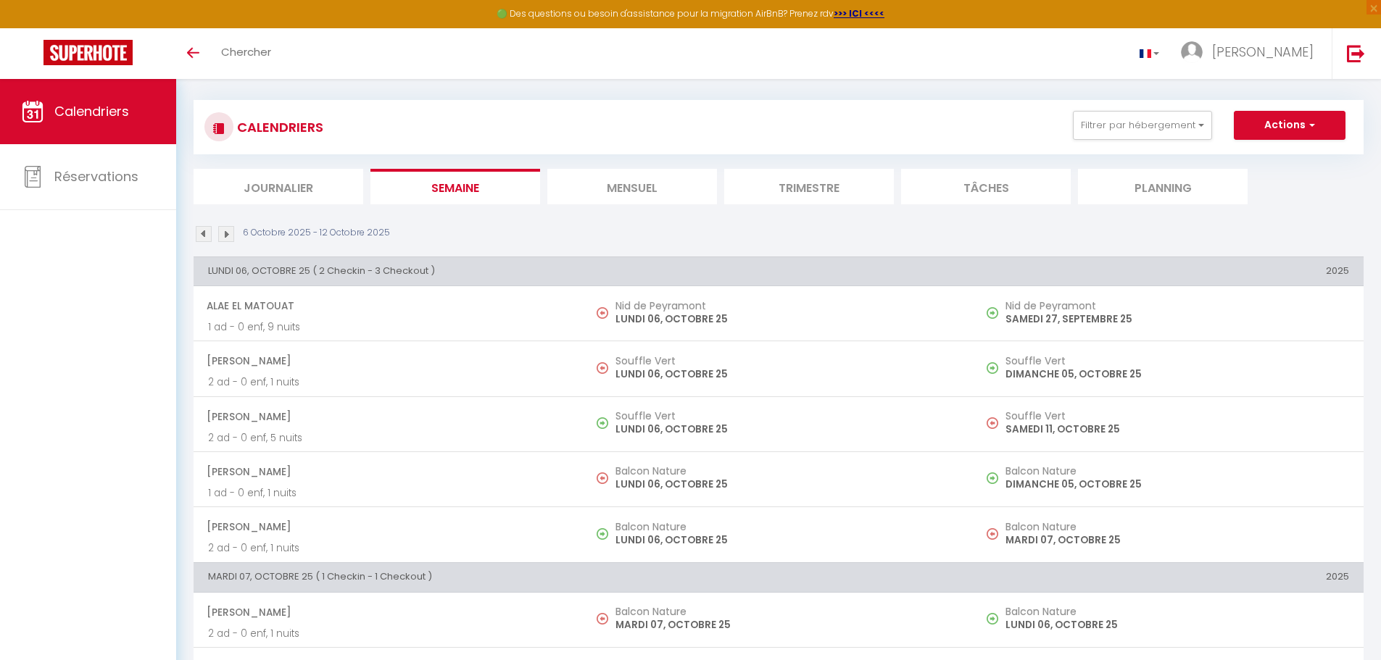
click at [621, 186] on li "Mensuel" at bounding box center [632, 187] width 170 height 36
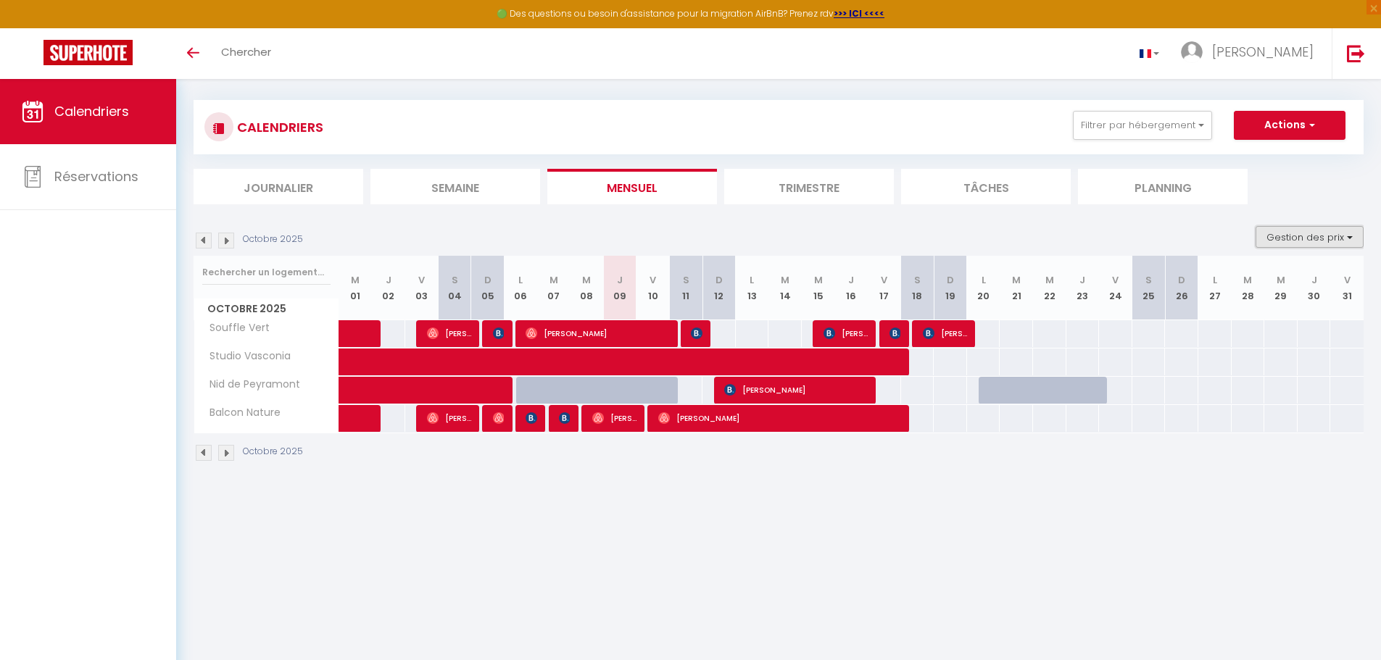
click at [1345, 236] on button "Gestion des prix" at bounding box center [1310, 237] width 108 height 22
click at [1134, 501] on body "🟢 Des questions ou besoin d'assistance pour la migration AirBnB? Prenez rdv >>>…" at bounding box center [690, 399] width 1381 height 660
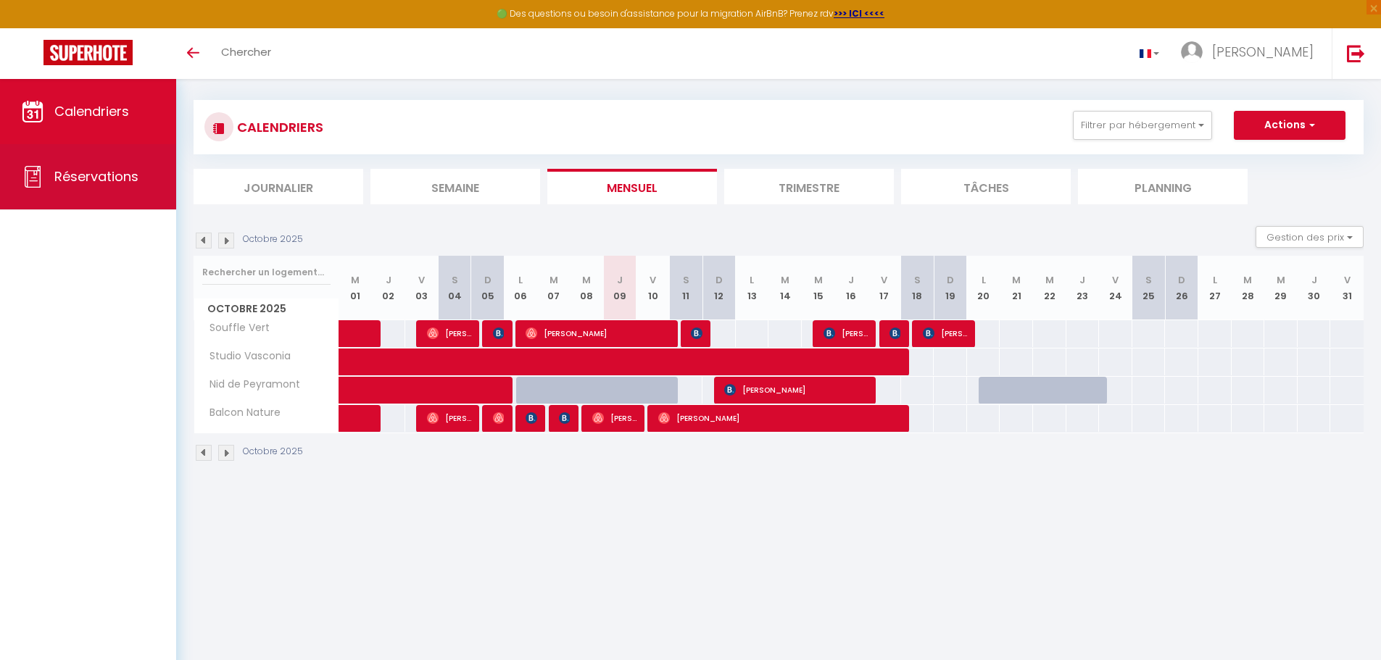
click at [94, 176] on span "Réservations" at bounding box center [96, 176] width 84 height 18
select select "not_cancelled"
